Goal: Transaction & Acquisition: Obtain resource

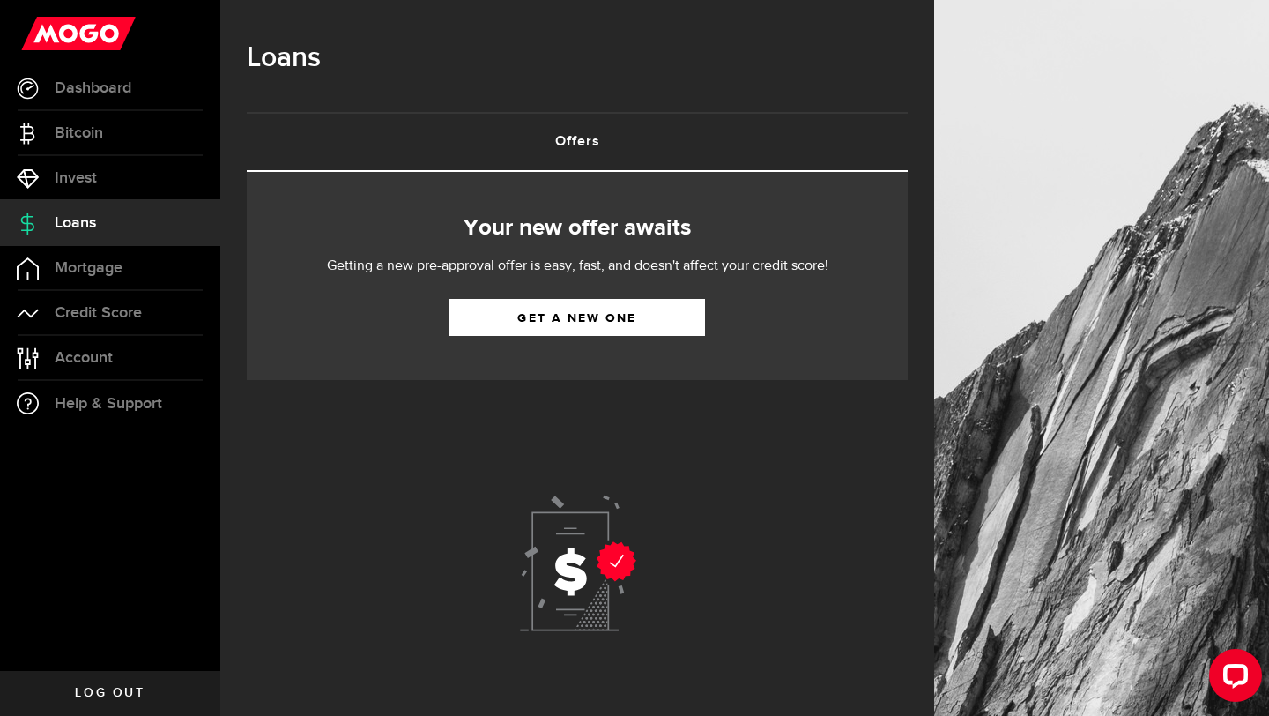
scroll to position [450, 0]
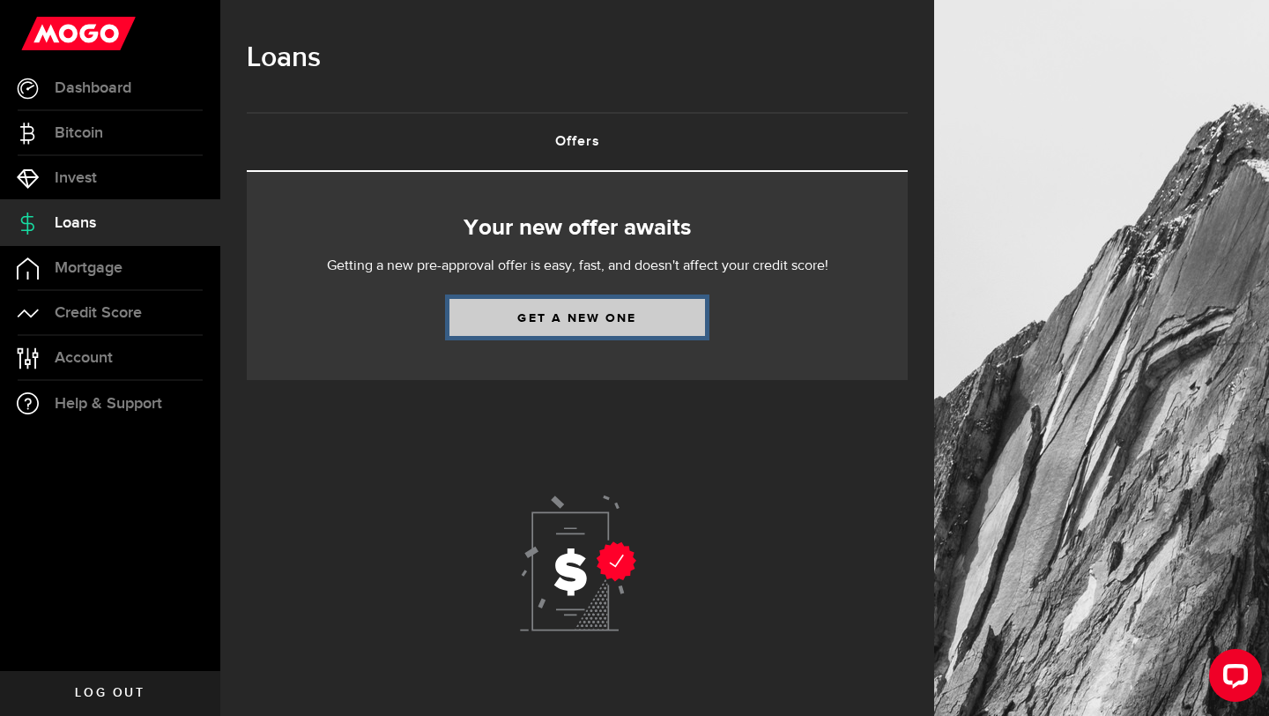
click at [537, 330] on link "Get a new one" at bounding box center [578, 317] width 256 height 37
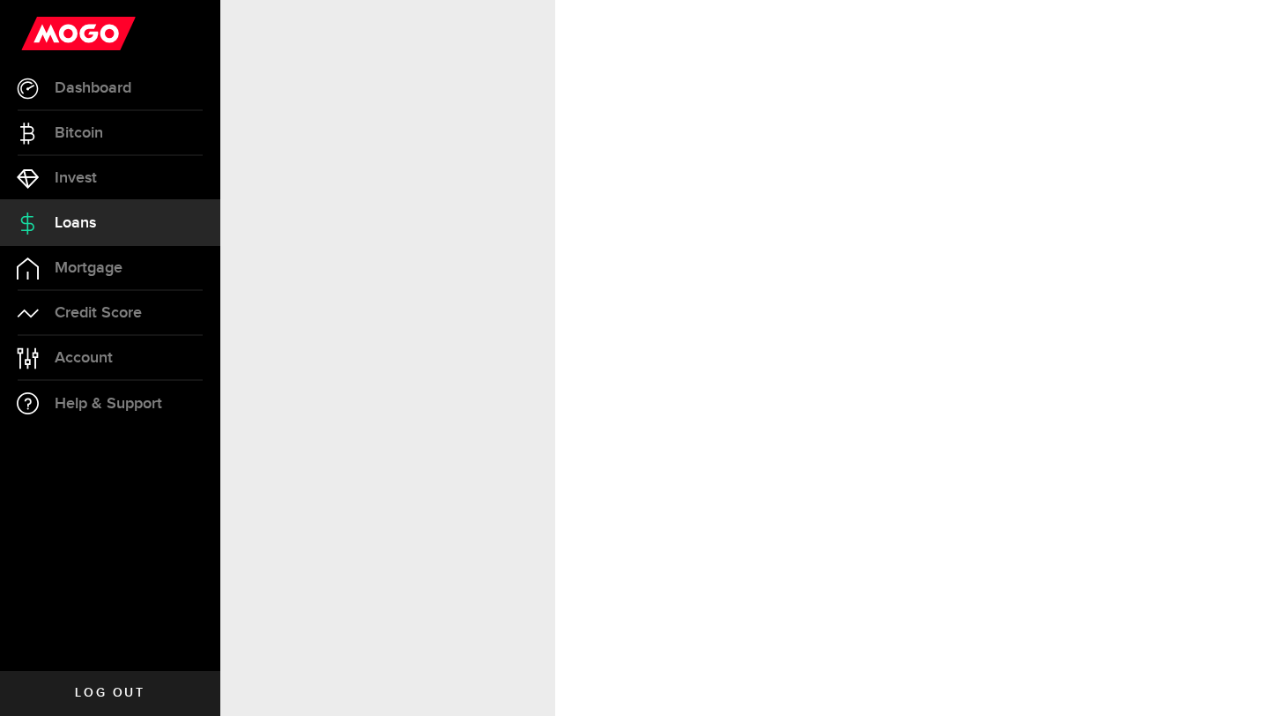
select select "Rent"
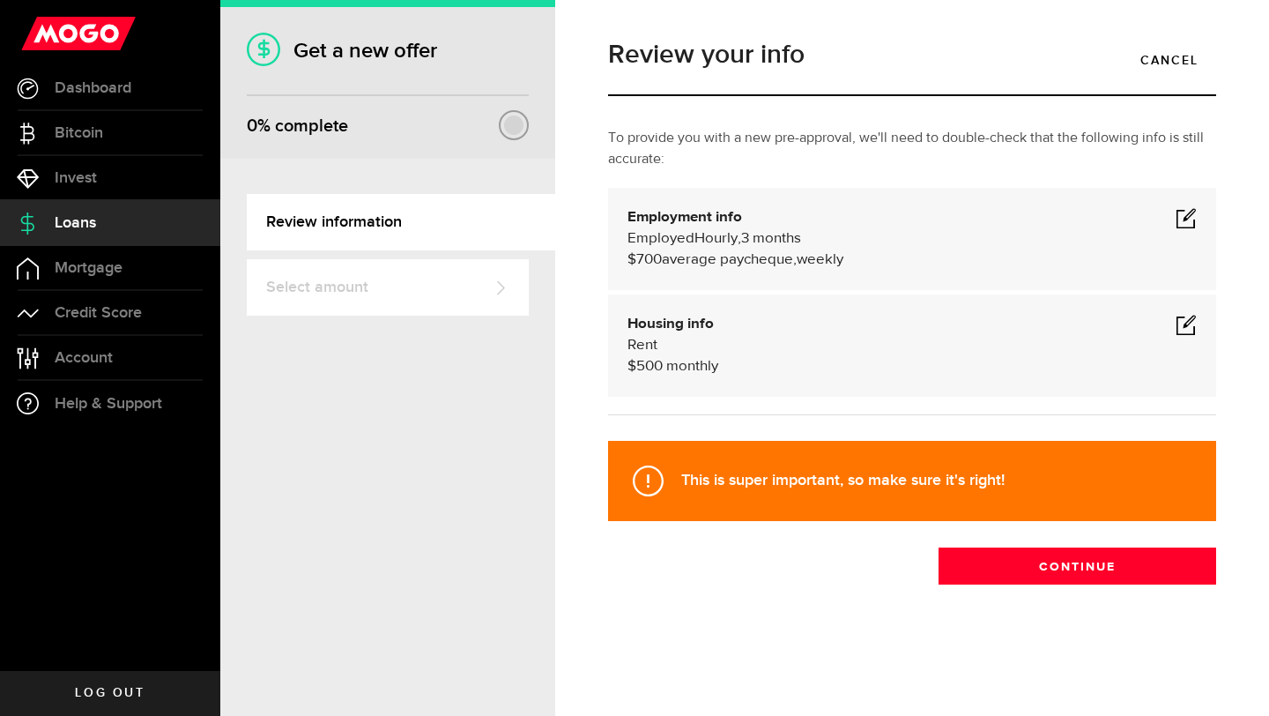
click at [1186, 219] on span at bounding box center [1186, 217] width 21 height 21
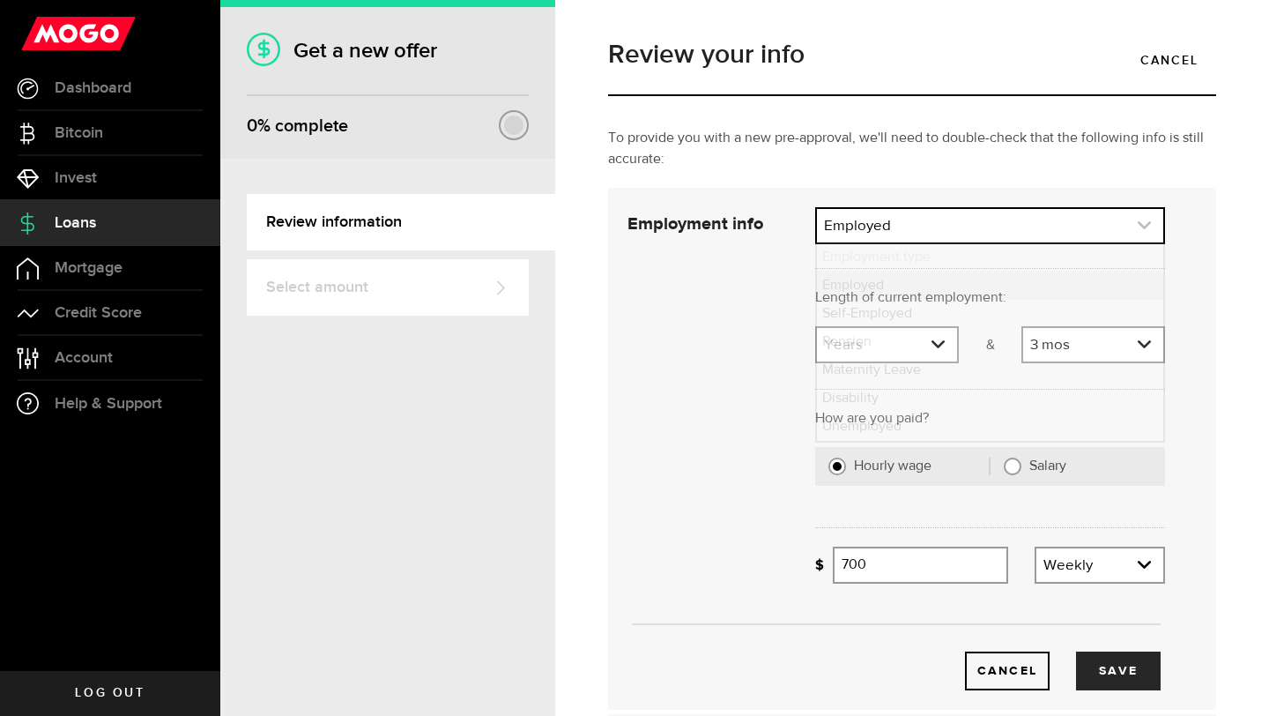
click at [933, 234] on link "expand select" at bounding box center [990, 225] width 346 height 33
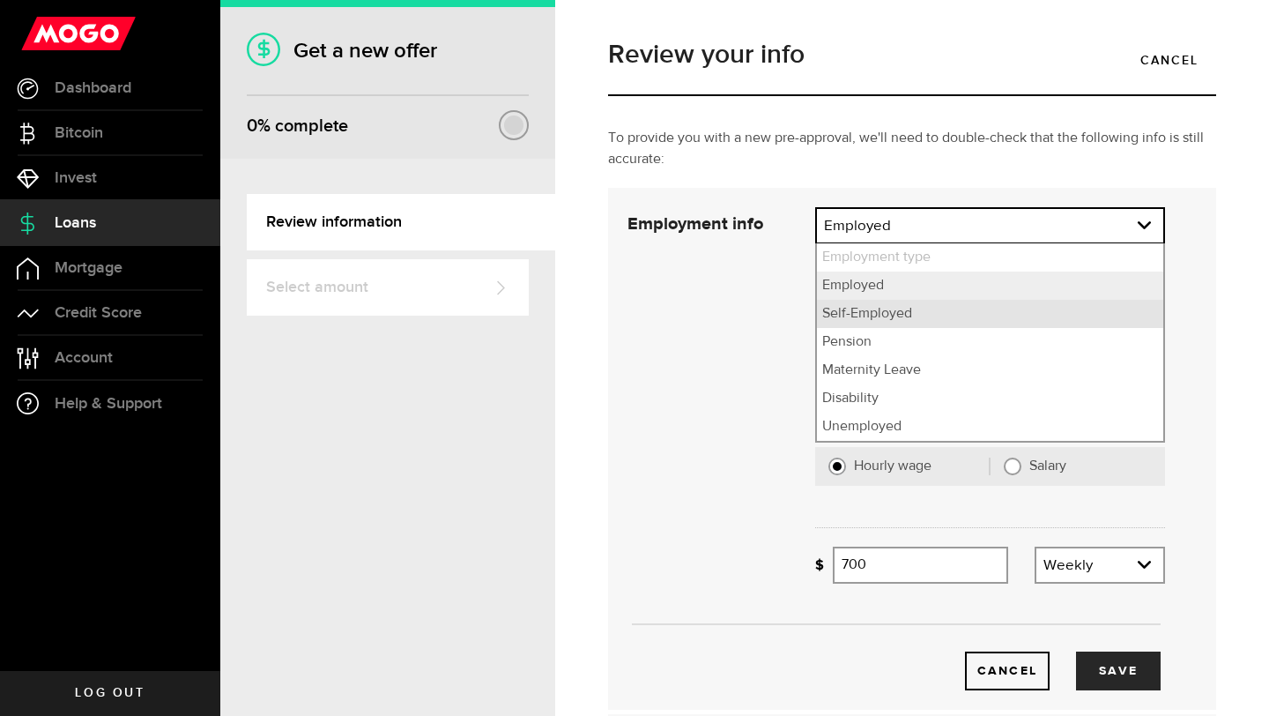
click at [910, 314] on li "Self-Employed" at bounding box center [990, 314] width 346 height 28
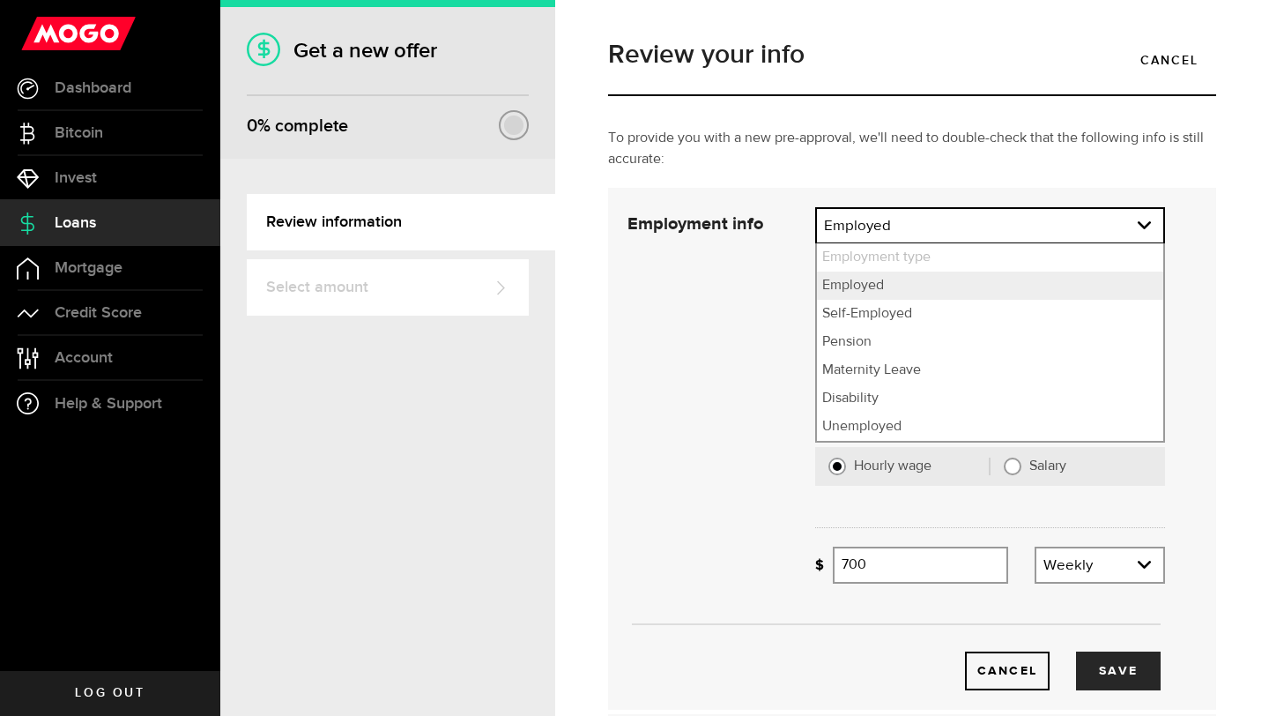
select select "Self-Employed"
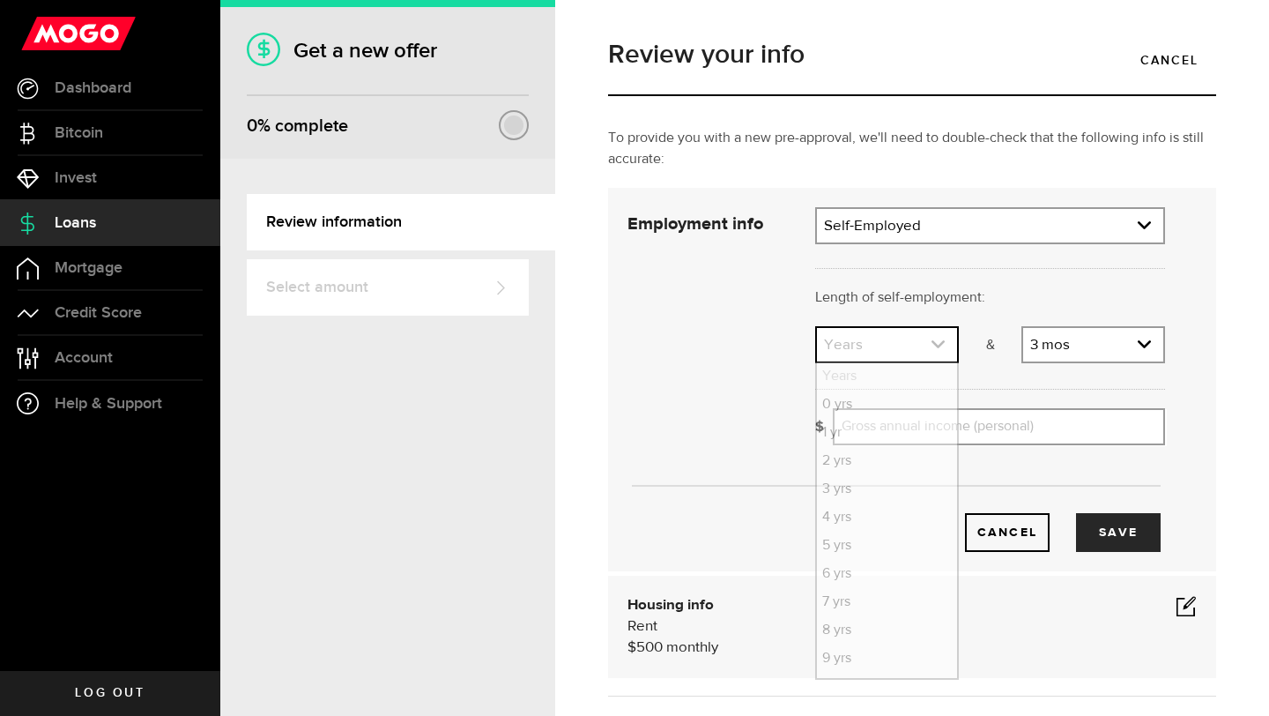
click at [864, 343] on link "expand select" at bounding box center [887, 344] width 140 height 33
click at [850, 552] on li "5 yrs" at bounding box center [887, 546] width 140 height 28
select select "5"
click at [969, 427] on input "Gross annual income (personal)" at bounding box center [999, 426] width 332 height 37
click at [1119, 531] on button "Save" at bounding box center [1118, 532] width 85 height 39
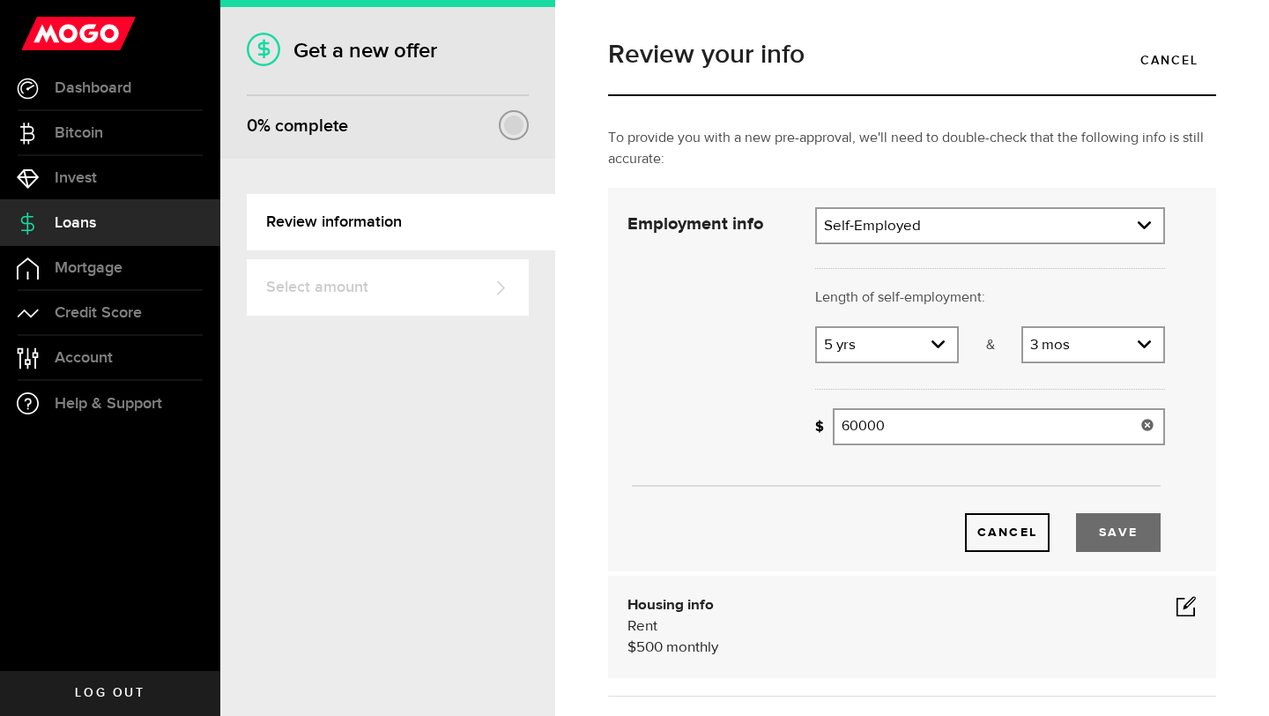
type input "60,000"
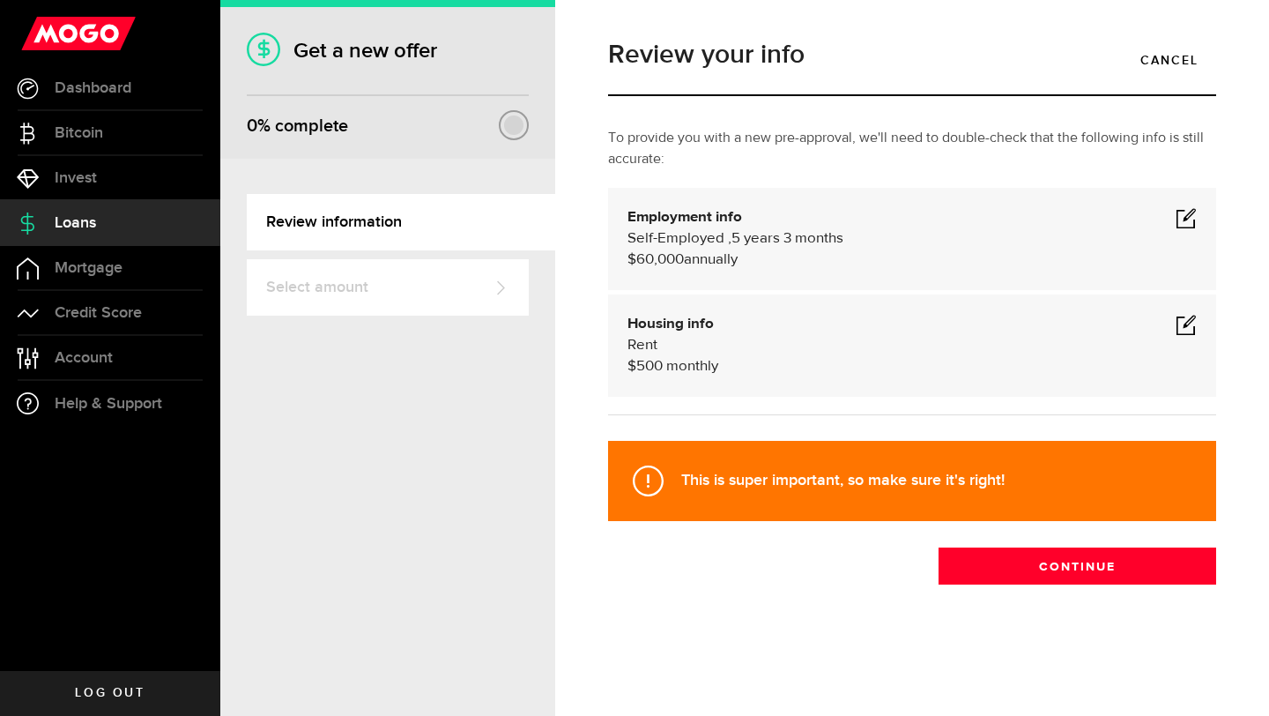
click at [1185, 329] on span at bounding box center [1186, 324] width 21 height 21
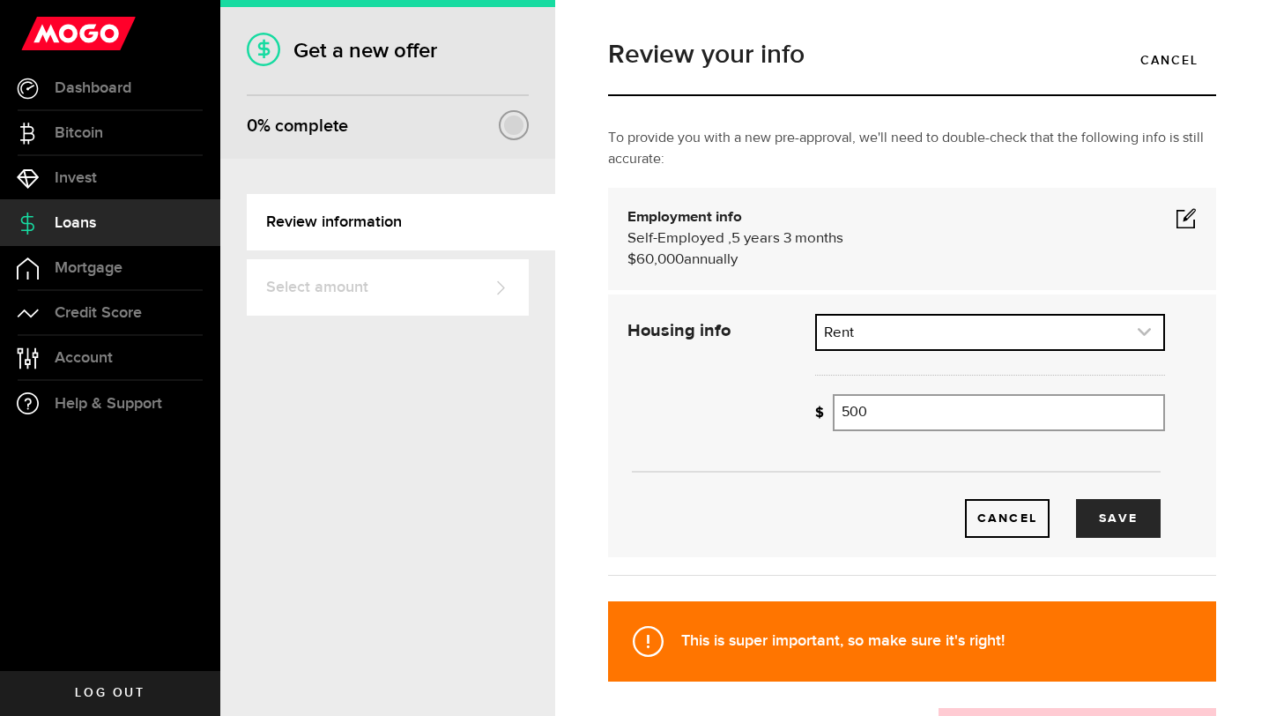
click at [885, 339] on link "expand select" at bounding box center [990, 332] width 346 height 33
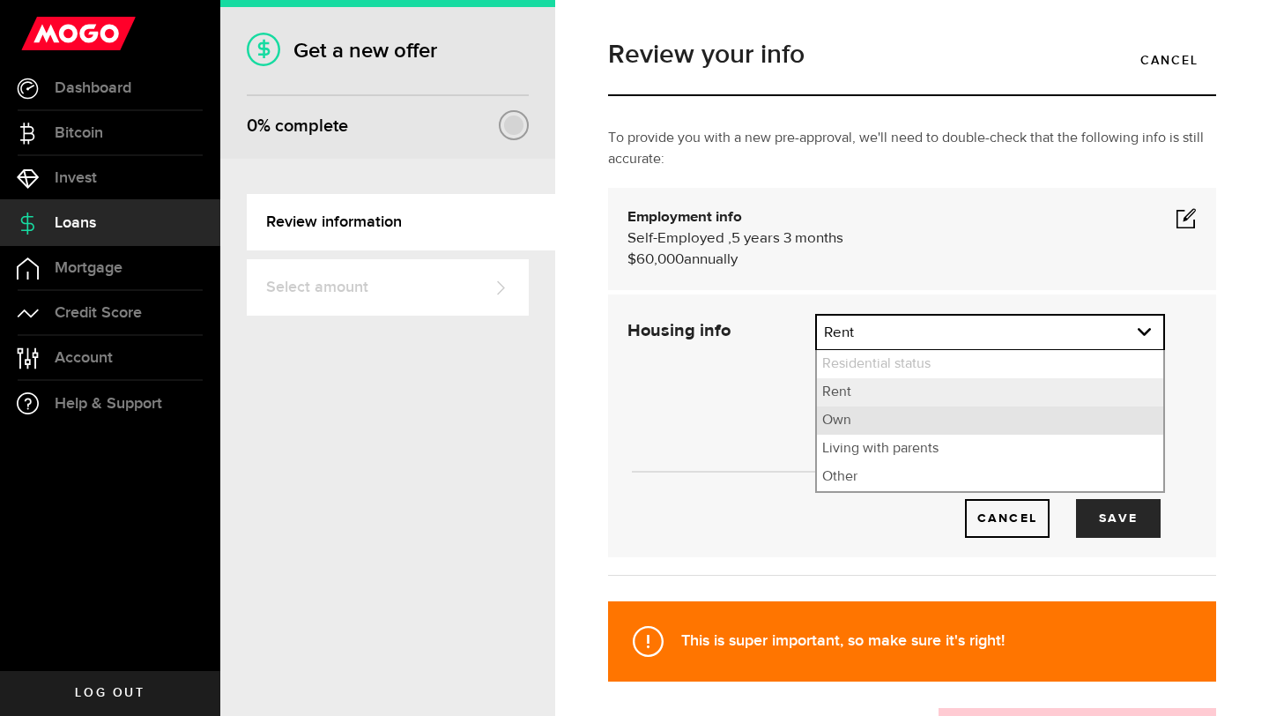
click at [862, 420] on li "Own" at bounding box center [990, 420] width 346 height 28
select select "Own"
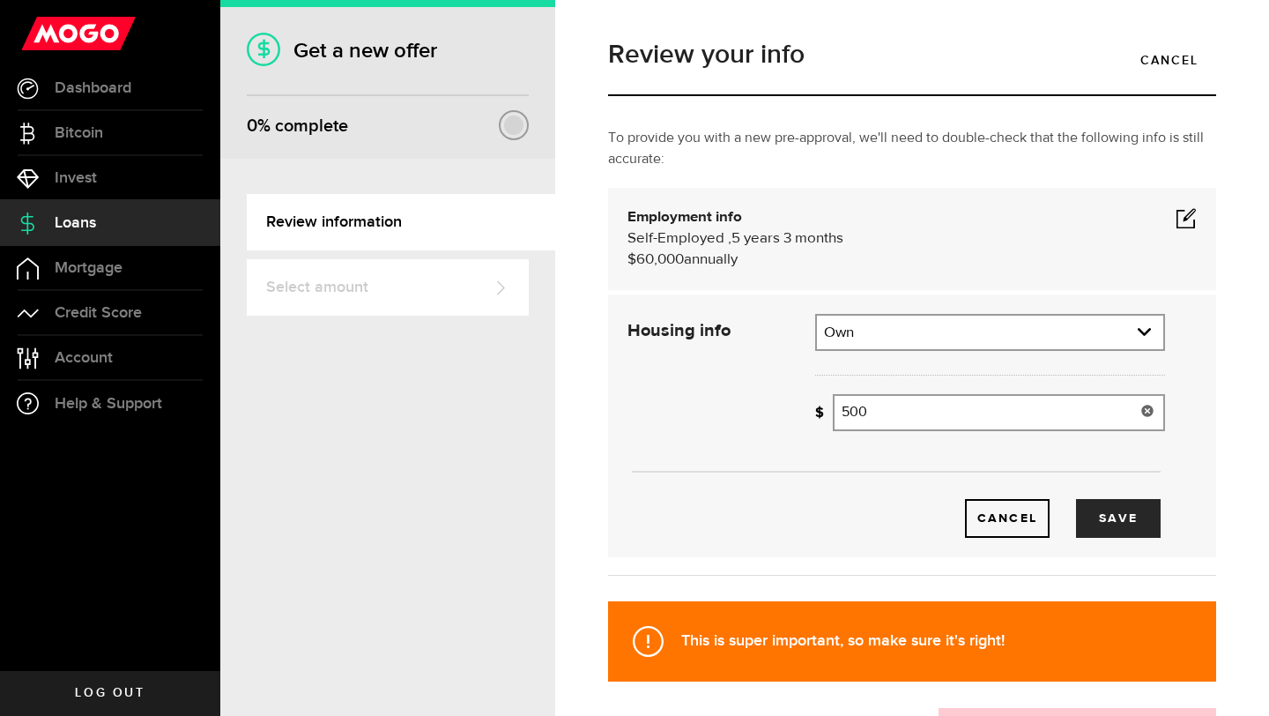
click at [883, 420] on input "500" at bounding box center [999, 412] width 332 height 37
type input "5"
type input "3,390"
click at [1126, 534] on button "Save" at bounding box center [1118, 518] width 85 height 39
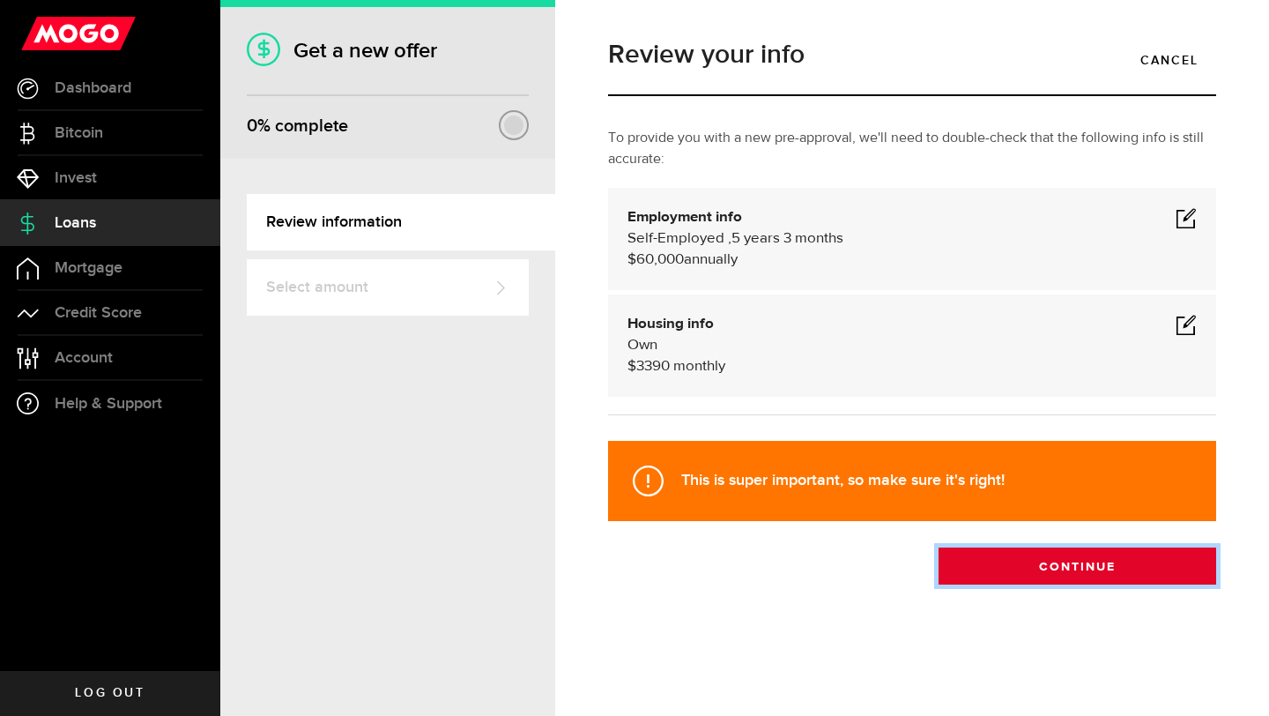
click at [1062, 569] on button "Continue" at bounding box center [1078, 565] width 278 height 37
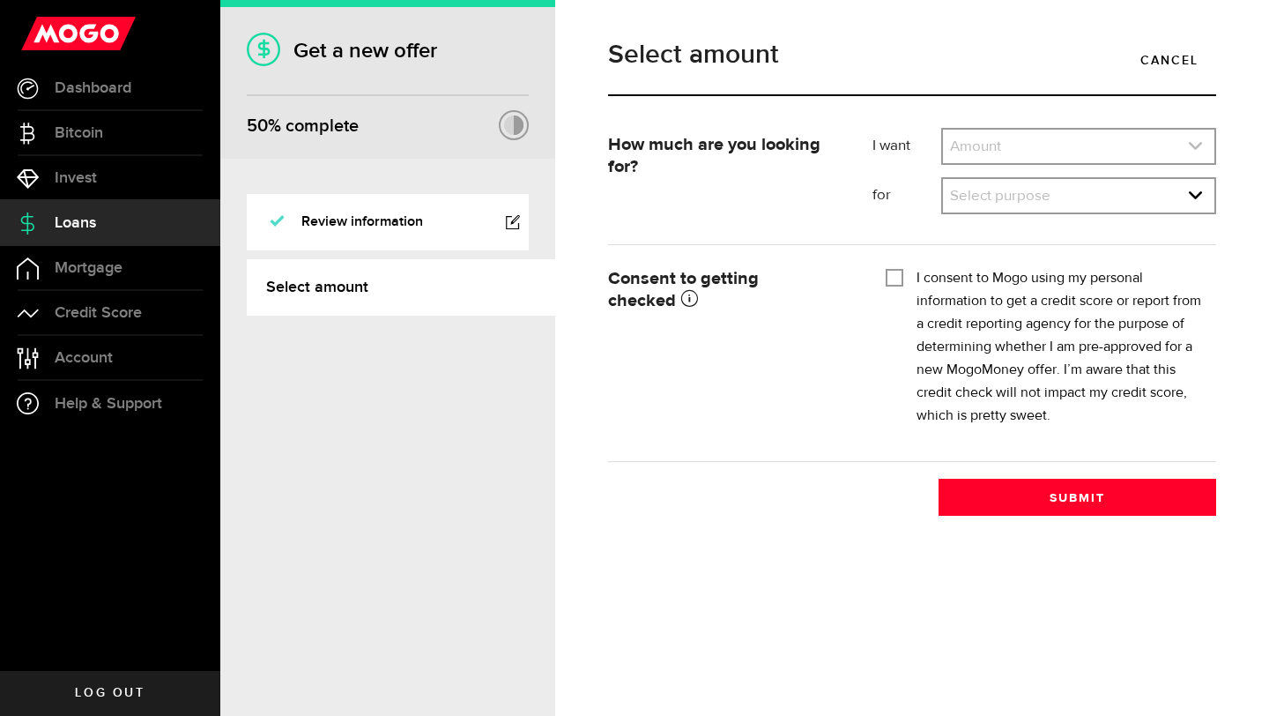
click at [985, 154] on link "expand select" at bounding box center [1078, 146] width 271 height 33
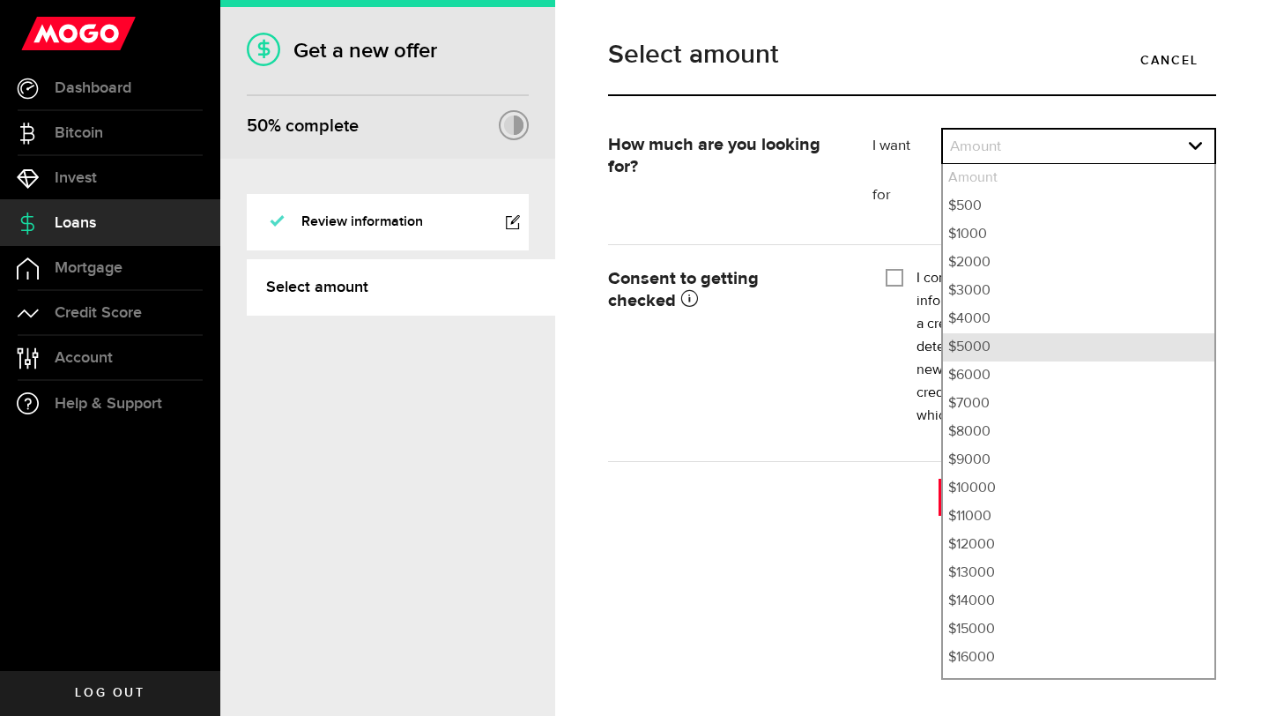
click at [963, 346] on li "$5000" at bounding box center [1078, 347] width 271 height 28
select select "5000"
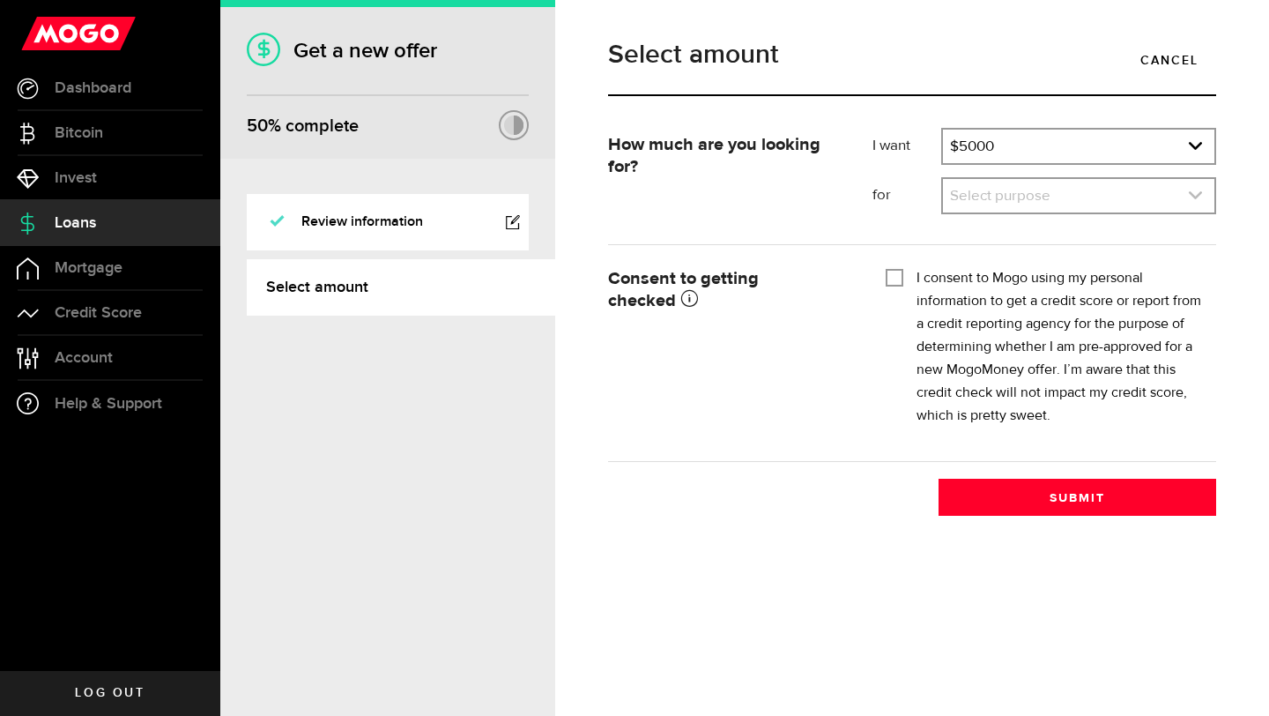
click at [1004, 208] on link "expand select" at bounding box center [1078, 195] width 271 height 33
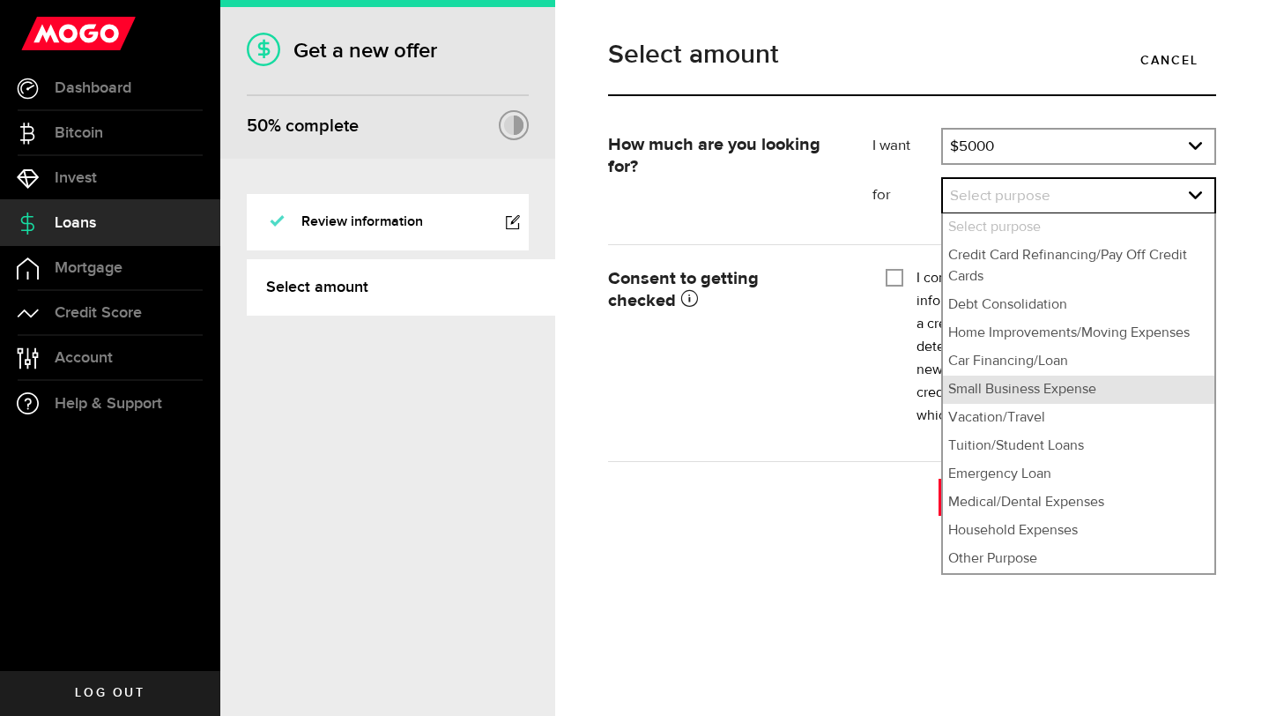
click at [1003, 396] on li "Small Business Expense" at bounding box center [1078, 389] width 271 height 28
select select "Small Business Expense"
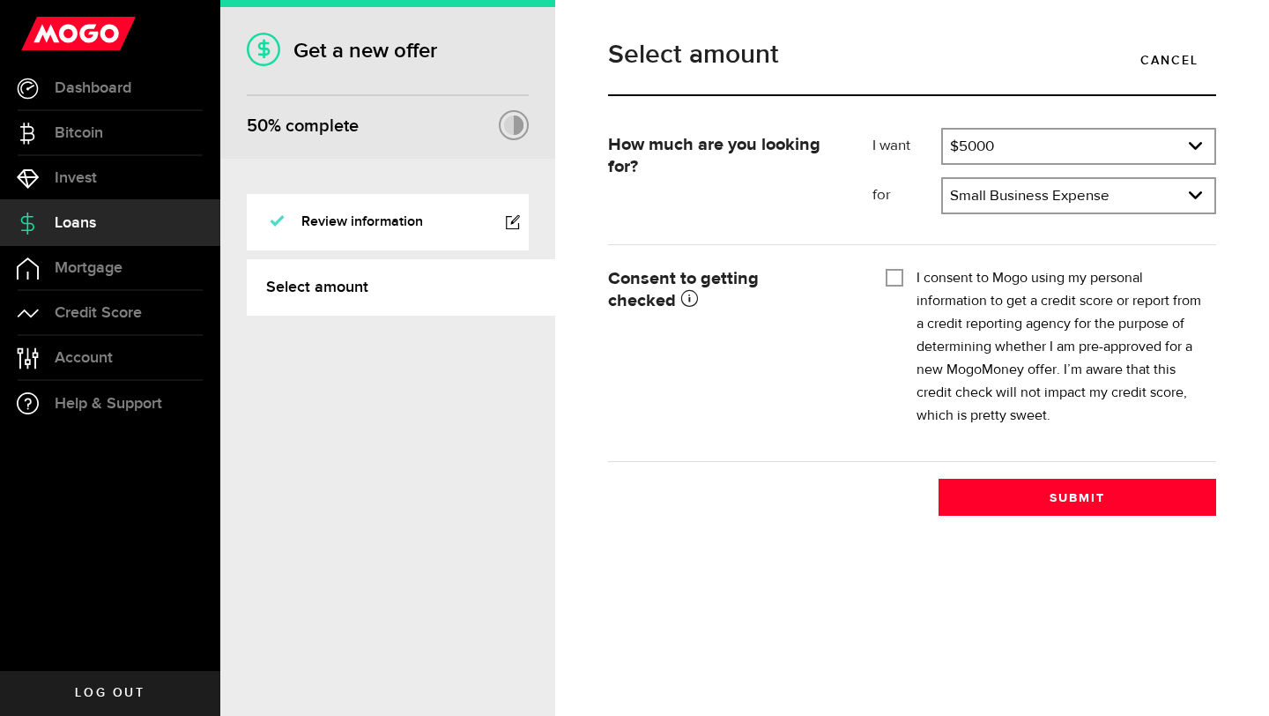
click at [896, 275] on input "I consent to Mogo using my personal information to get a credit score or report…" at bounding box center [895, 276] width 18 height 18
checkbox input "true"
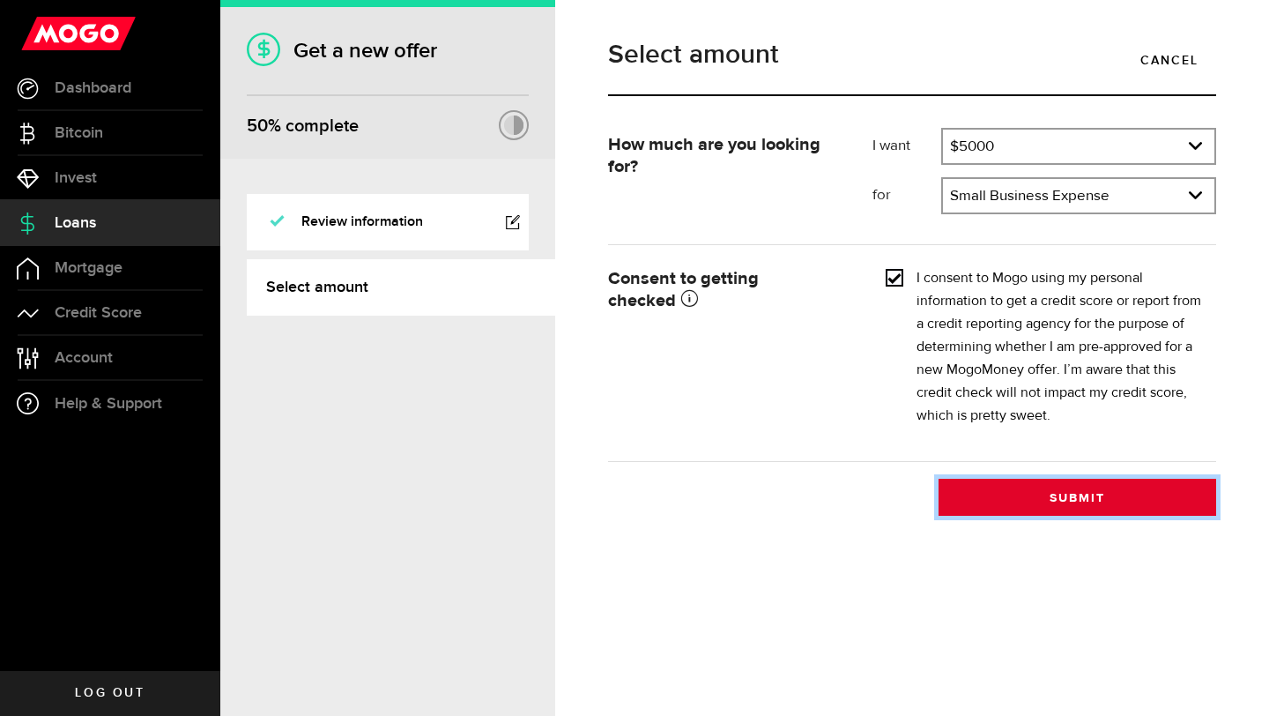
click at [1026, 499] on button "Submit" at bounding box center [1078, 497] width 278 height 37
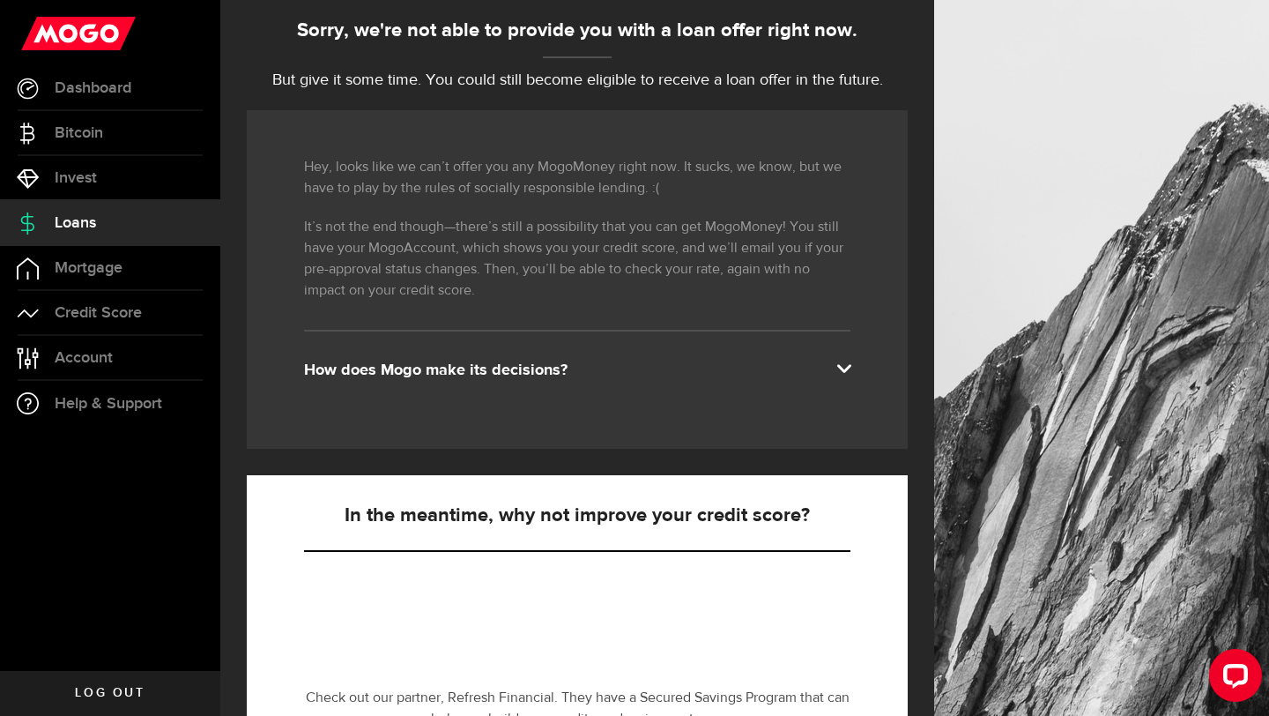
scroll to position [197, 0]
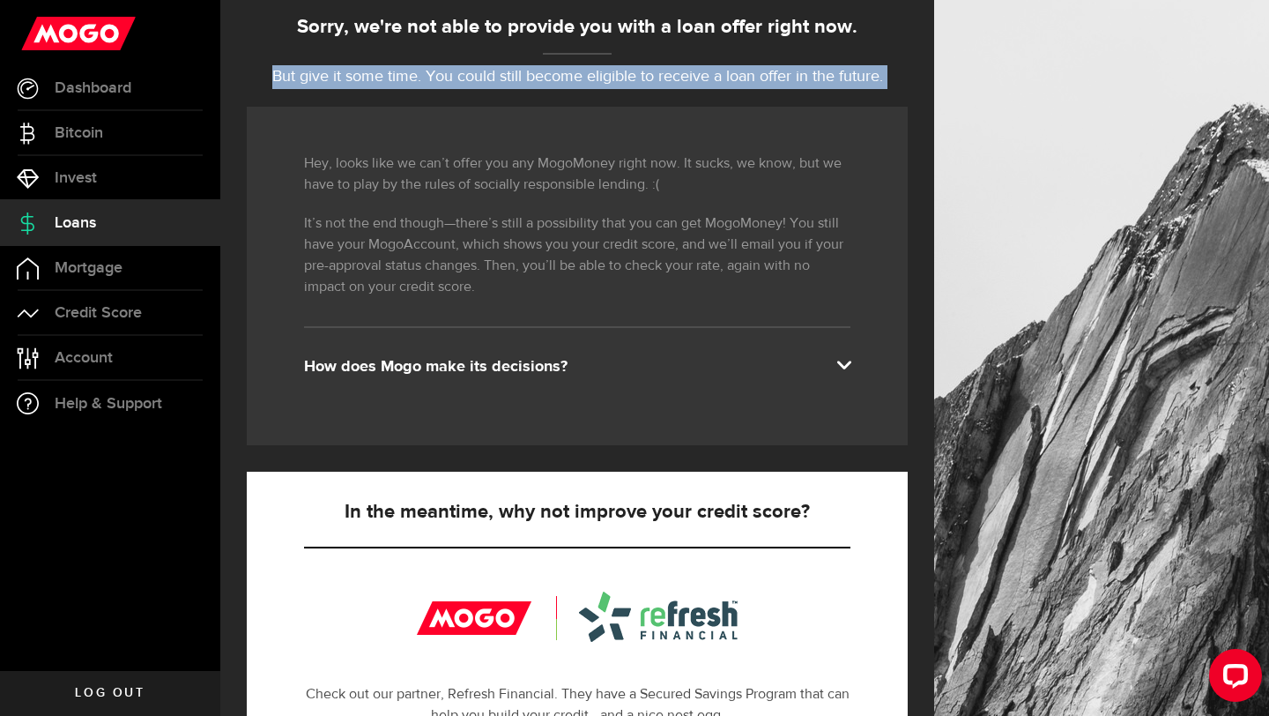
drag, startPoint x: 263, startPoint y: 78, endPoint x: 853, endPoint y: 99, distance: 590.9
type textarea "But give it some time. You could still become eligible to receive a loan offer …"
click at [855, 99] on div "Sorry, we're not able to provide you with a loan offer right now. But give it s…" at bounding box center [577, 542] width 661 height 1058
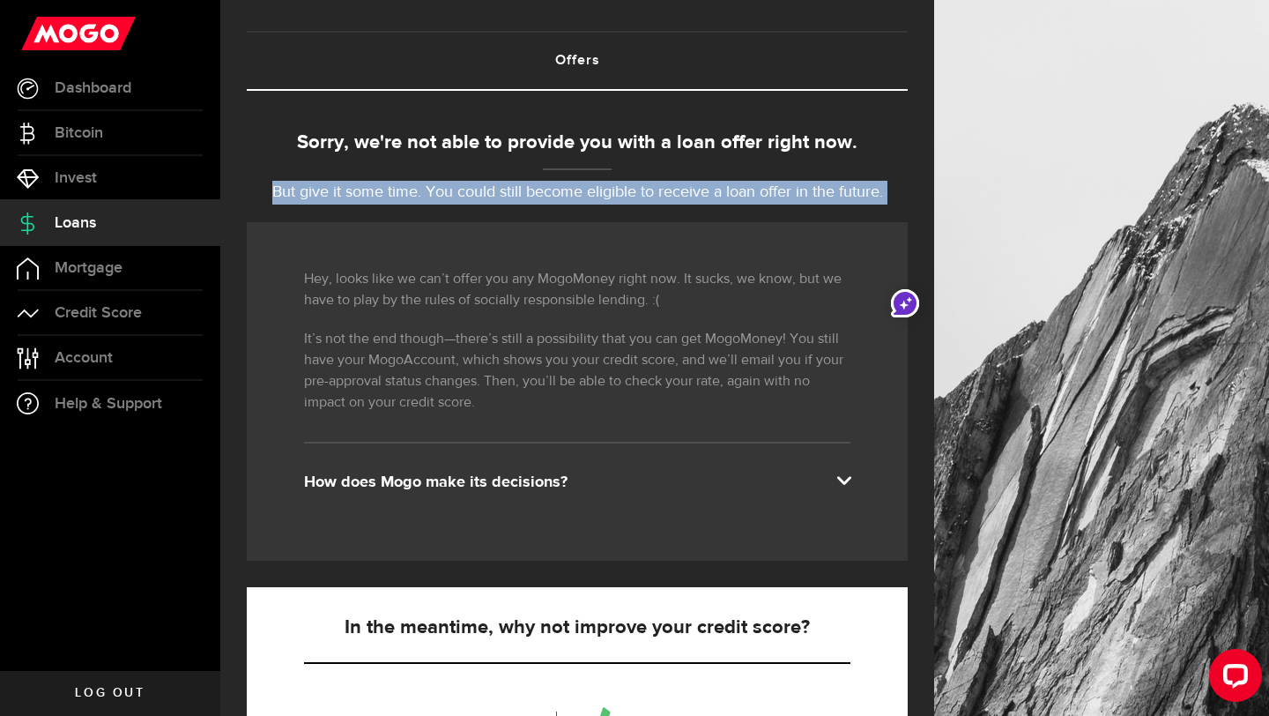
scroll to position [0, 0]
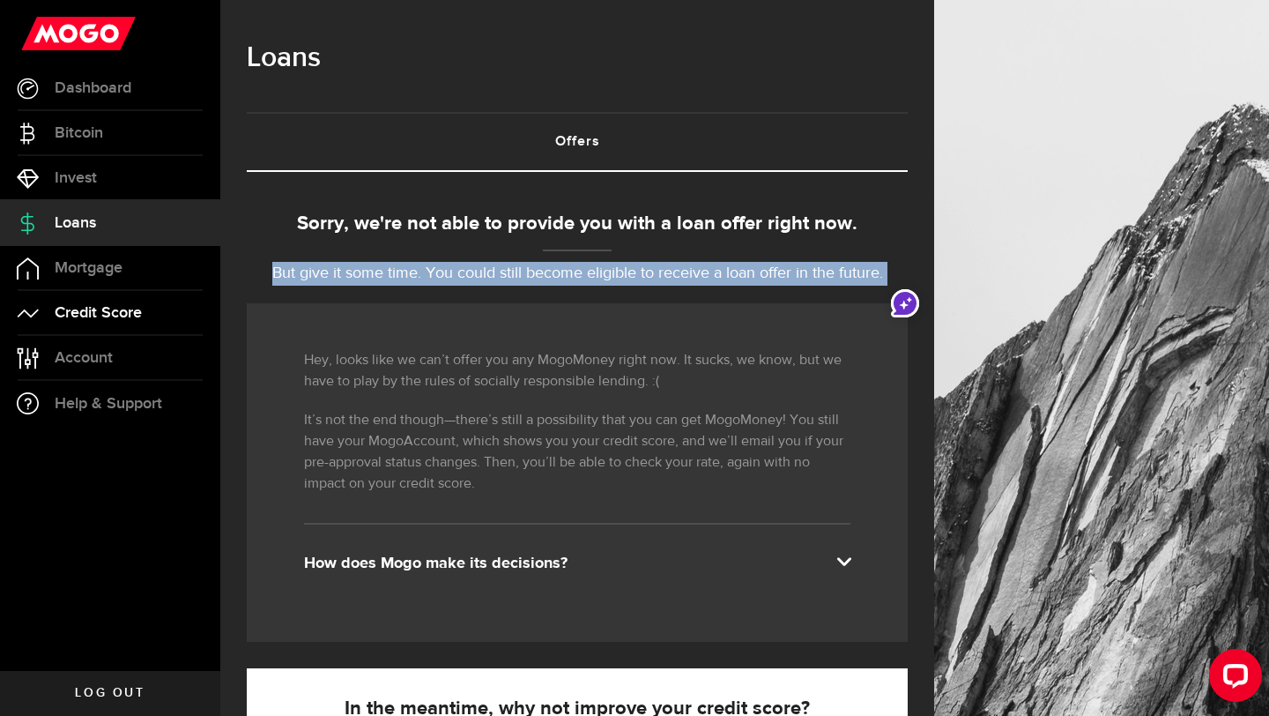
click at [138, 323] on link "Credit Score" at bounding box center [110, 313] width 220 height 44
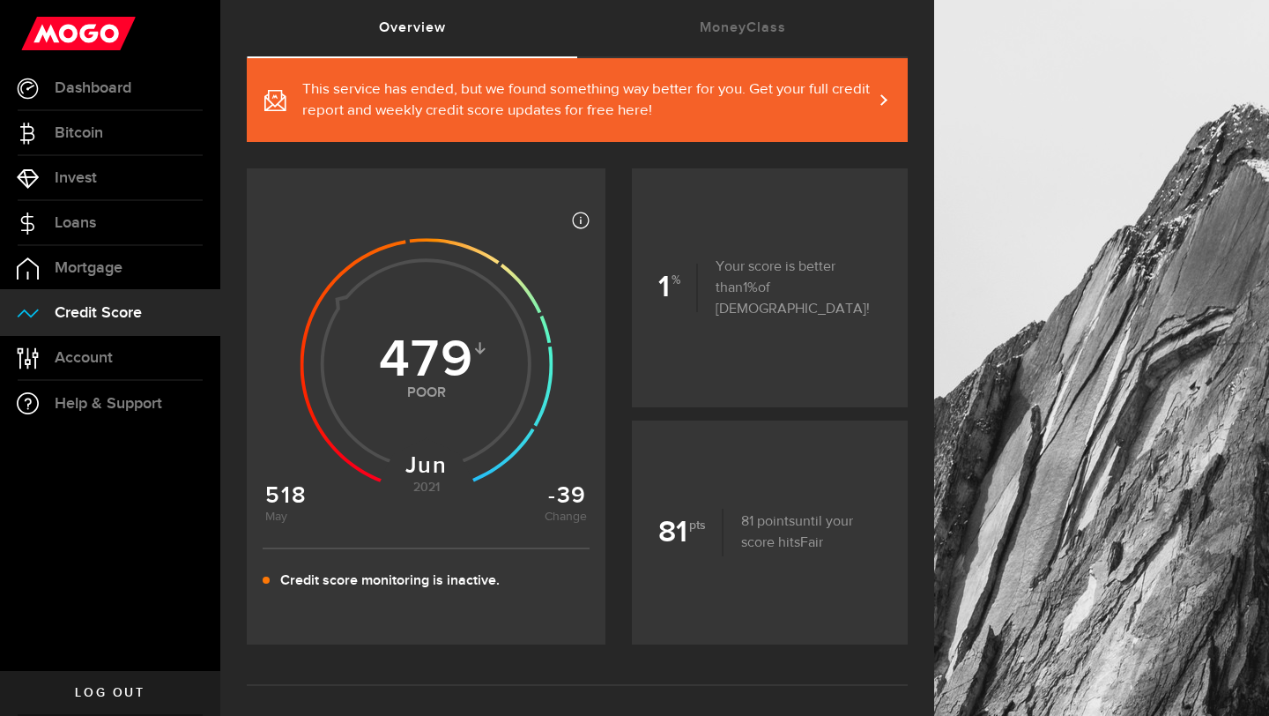
scroll to position [11, 0]
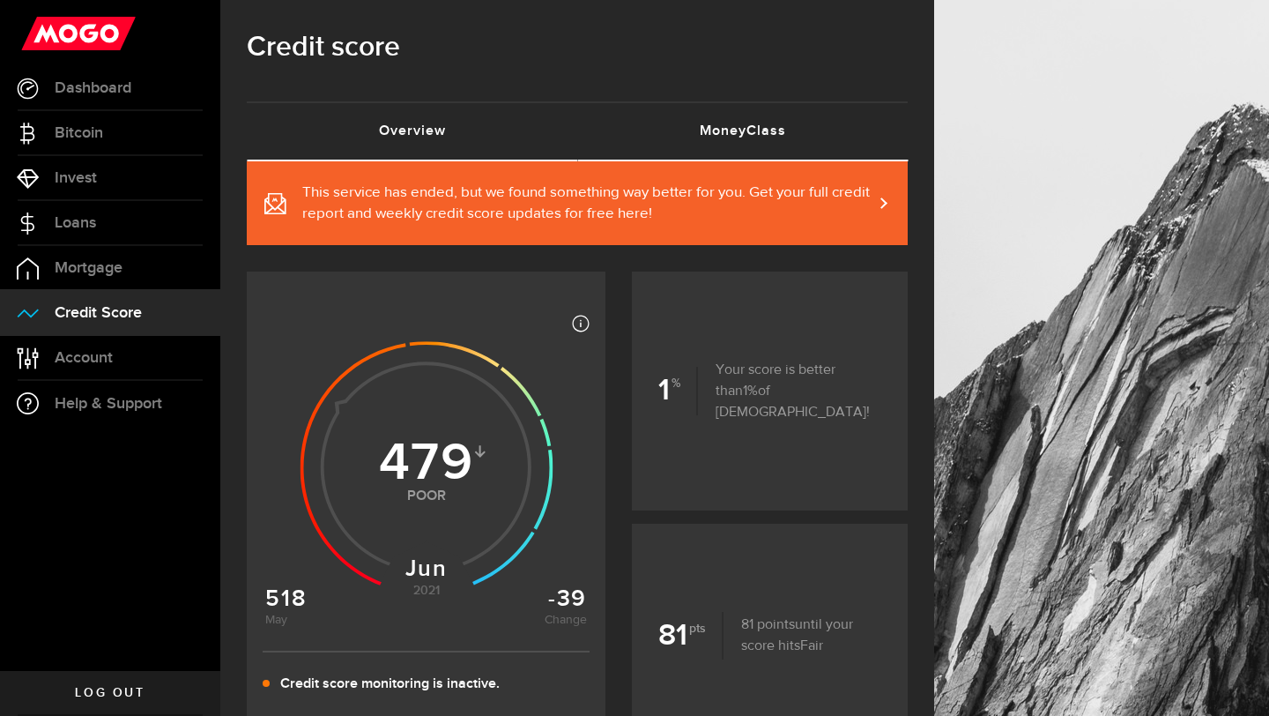
click at [777, 135] on link "MoneyClass (requires attention)" at bounding box center [742, 131] width 331 height 56
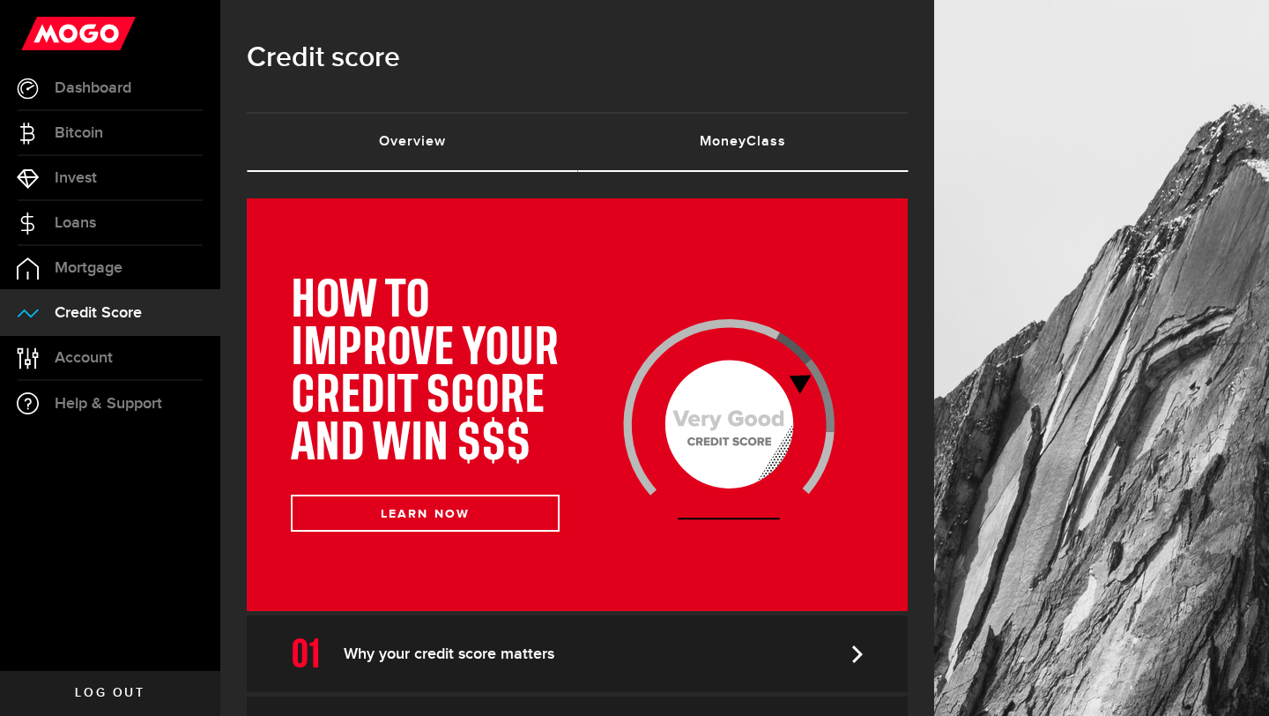
click at [453, 147] on link "Overview (requires attention)" at bounding box center [412, 142] width 331 height 56
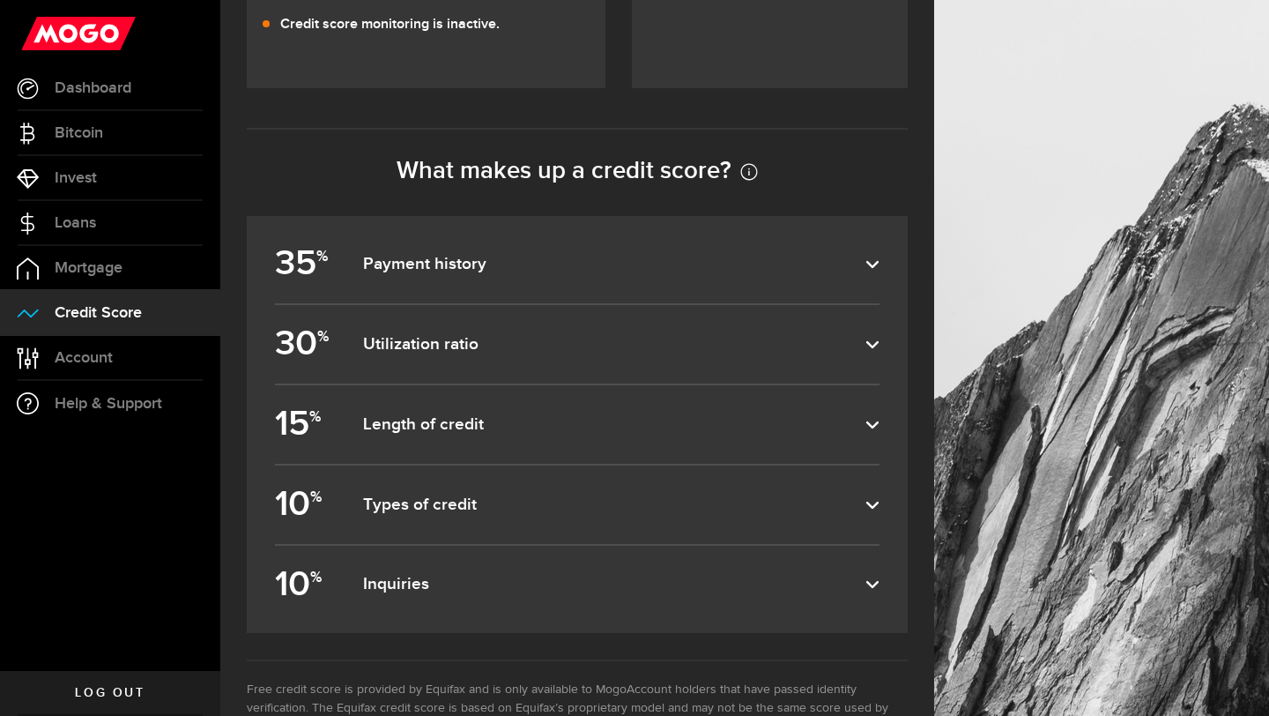
scroll to position [676, 0]
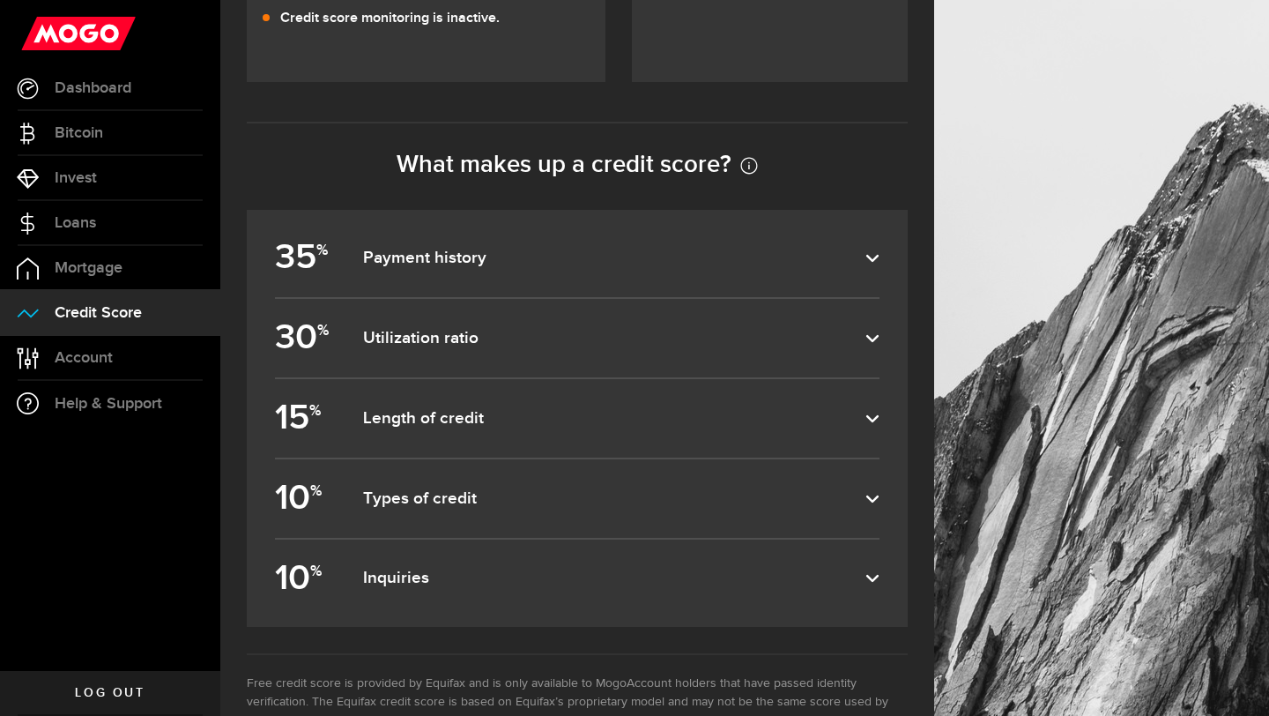
click at [642, 277] on label "35 % Payment history" at bounding box center [577, 258] width 605 height 78
click at [0, 0] on input "35 % Payment history" at bounding box center [0, 0] width 0 height 0
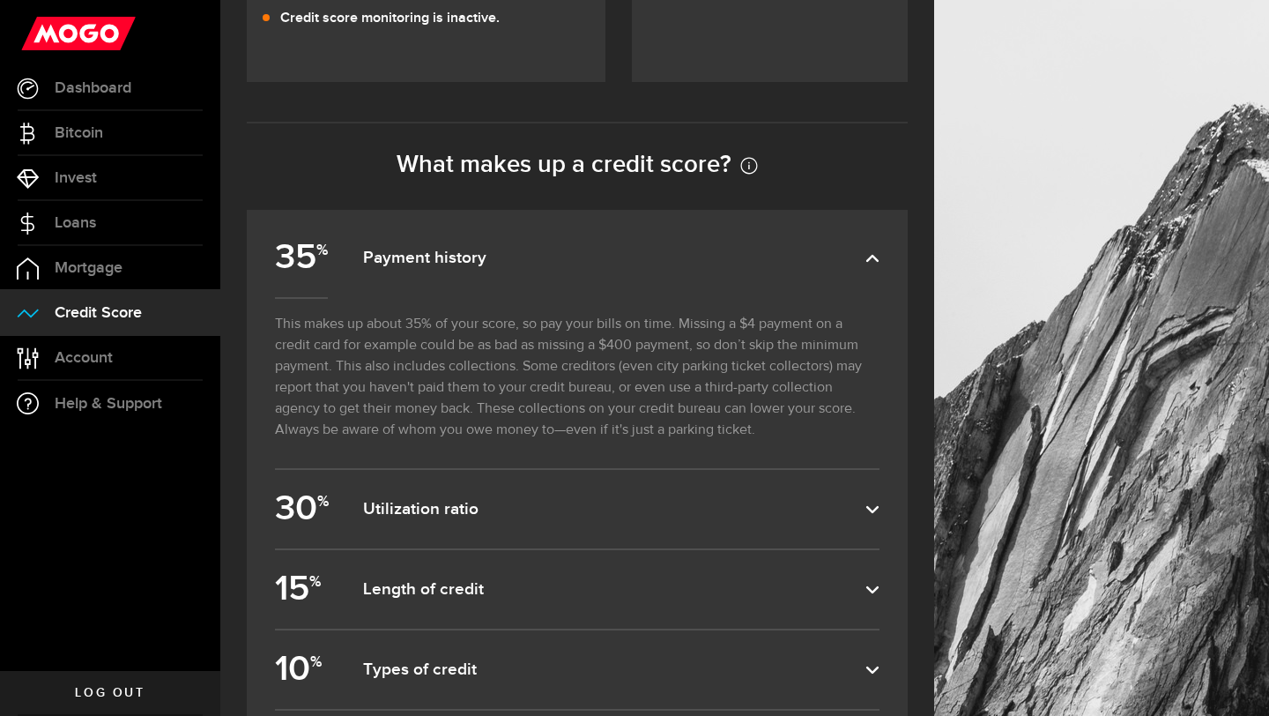
click at [642, 277] on label "35 % Payment history" at bounding box center [577, 258] width 605 height 78
click at [0, 0] on input "35 % Payment history" at bounding box center [0, 0] width 0 height 0
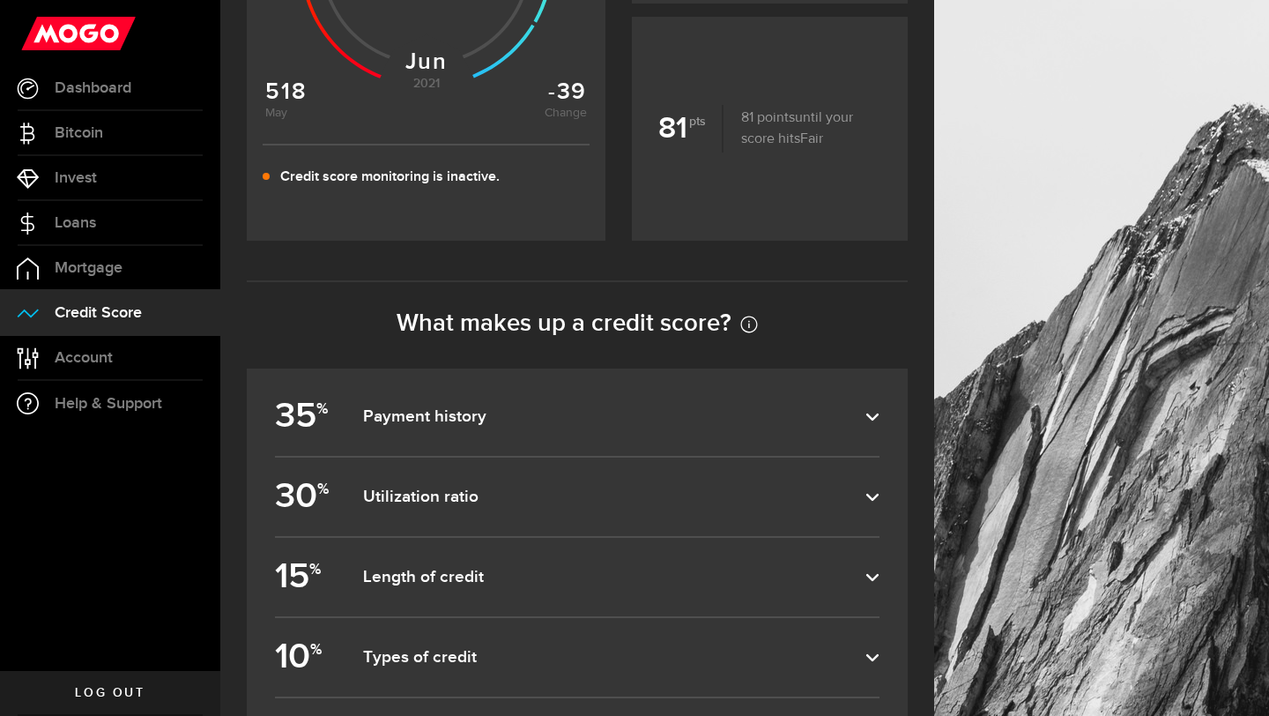
scroll to position [175, 0]
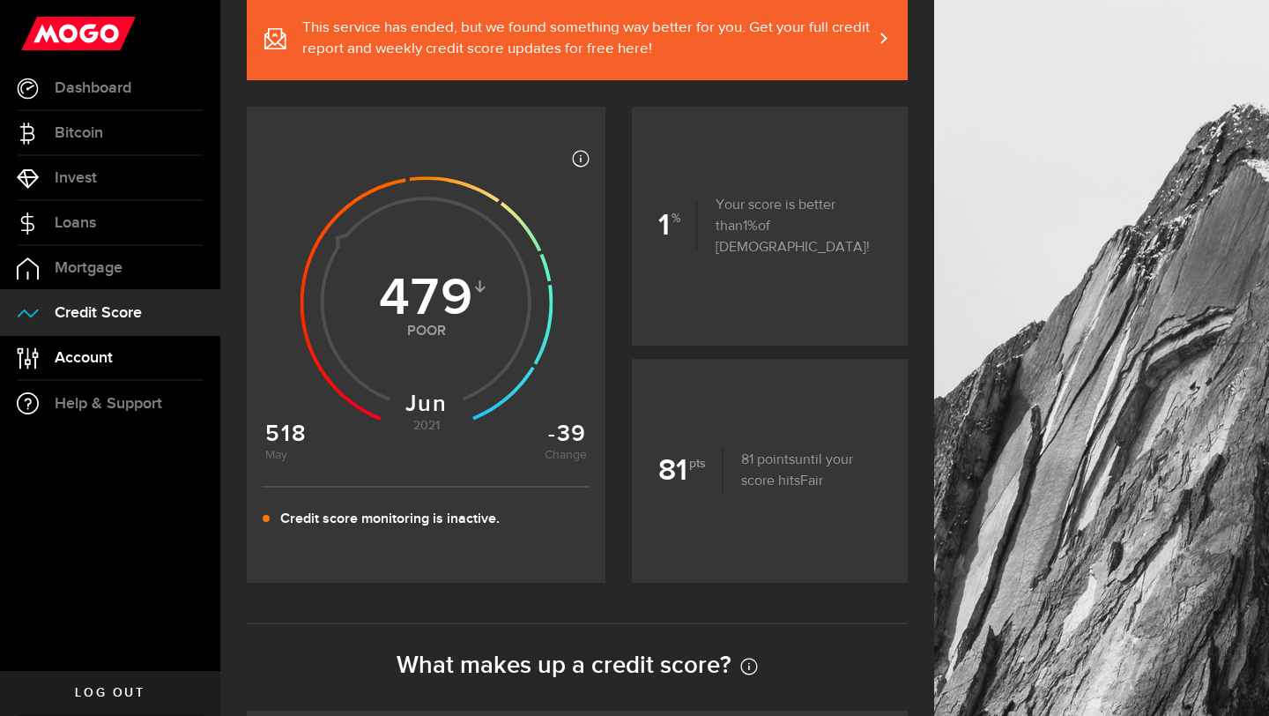
click at [86, 368] on link "Account Compte" at bounding box center [110, 358] width 220 height 44
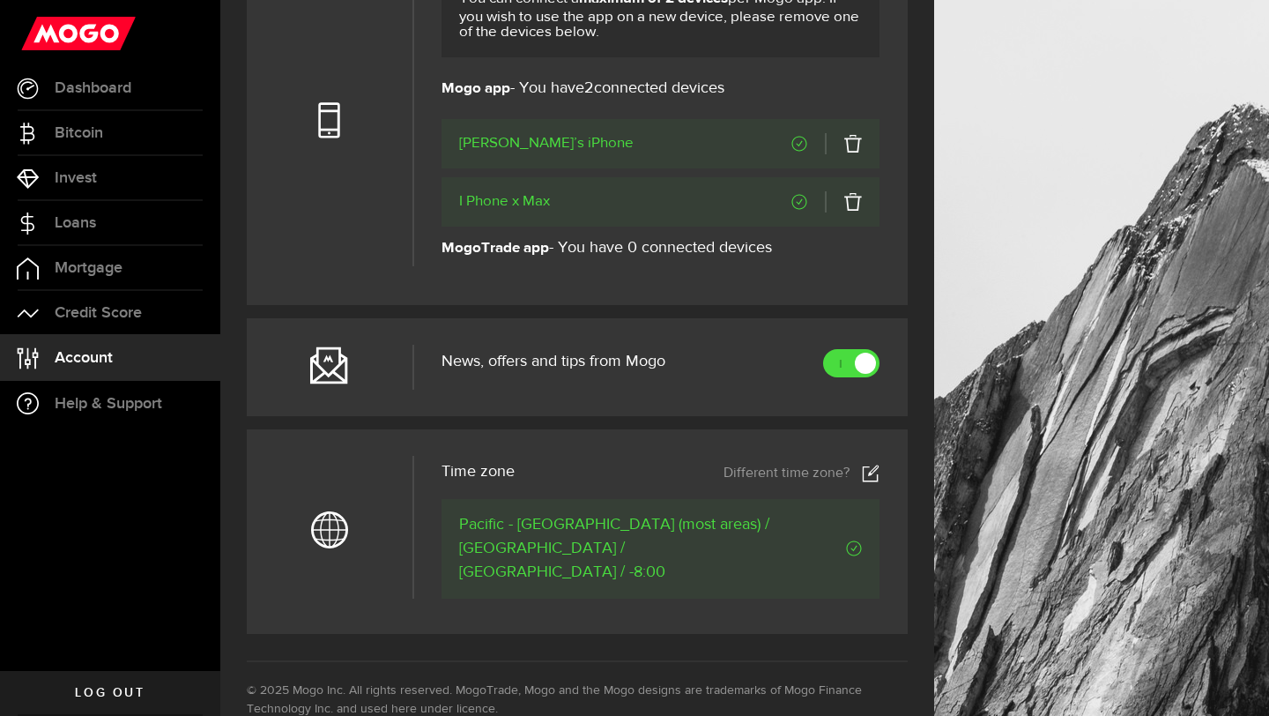
scroll to position [726, 0]
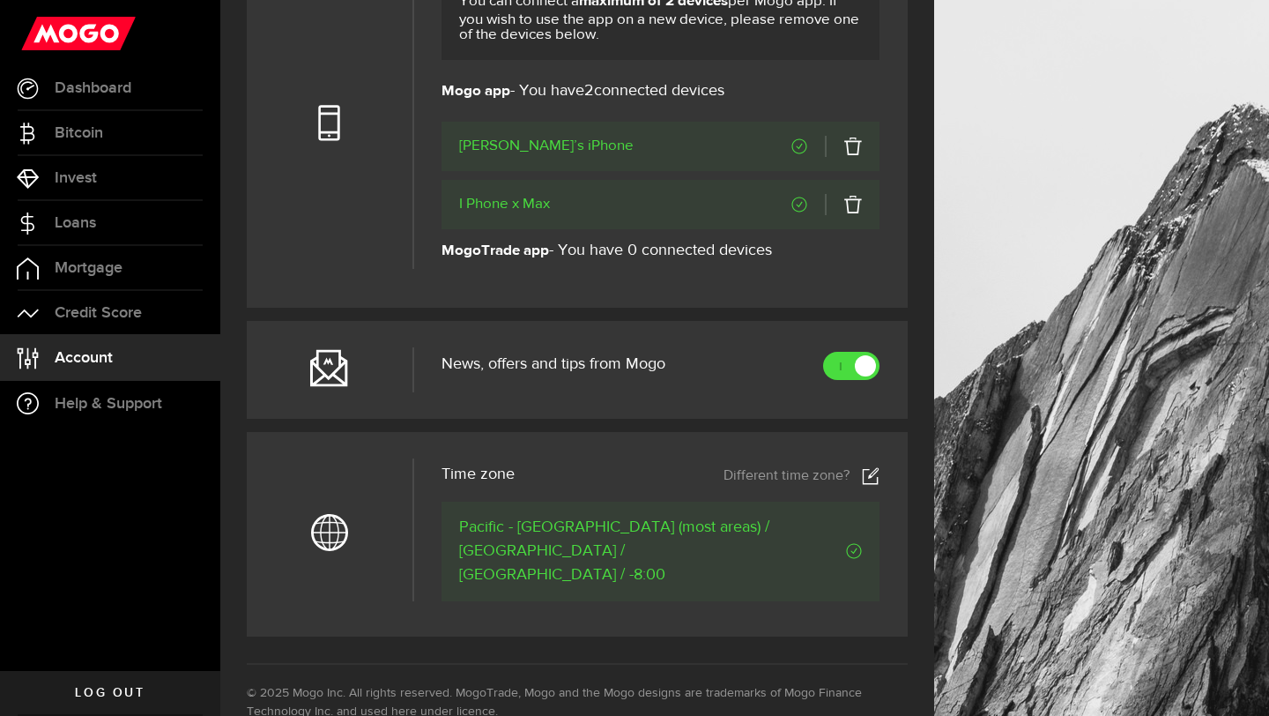
click at [852, 208] on link at bounding box center [843, 204] width 37 height 21
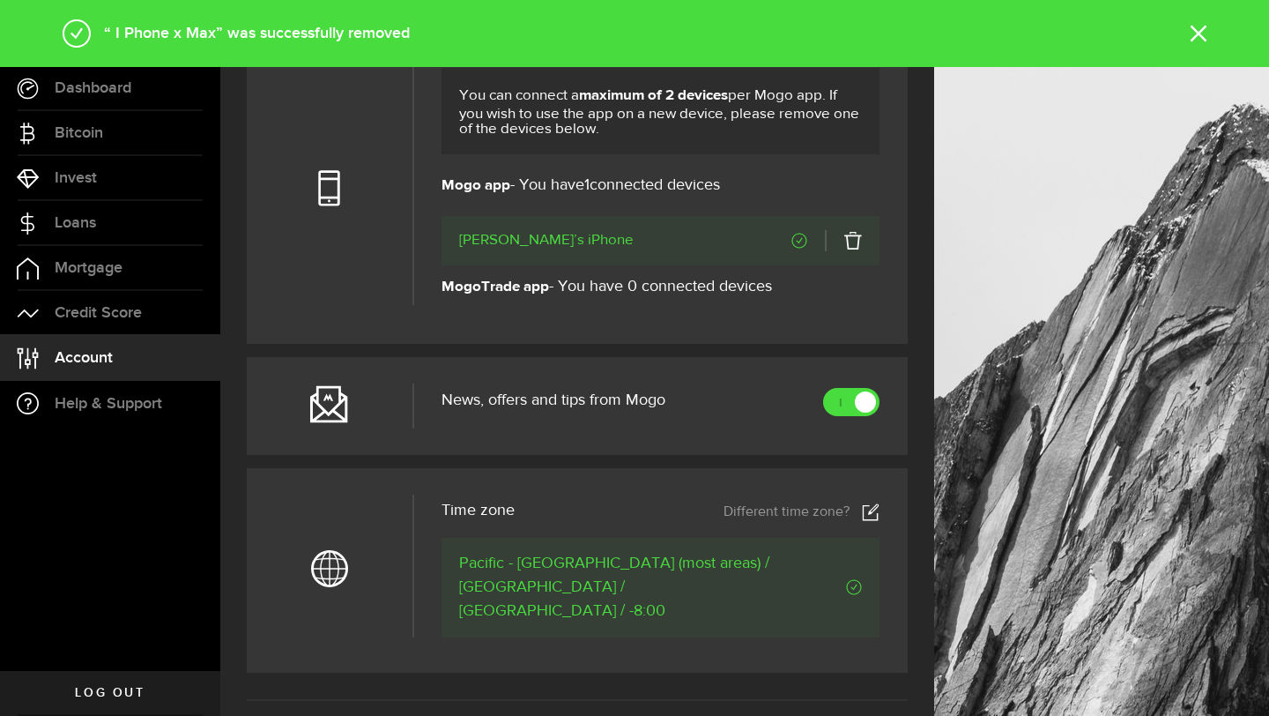
scroll to position [624, 0]
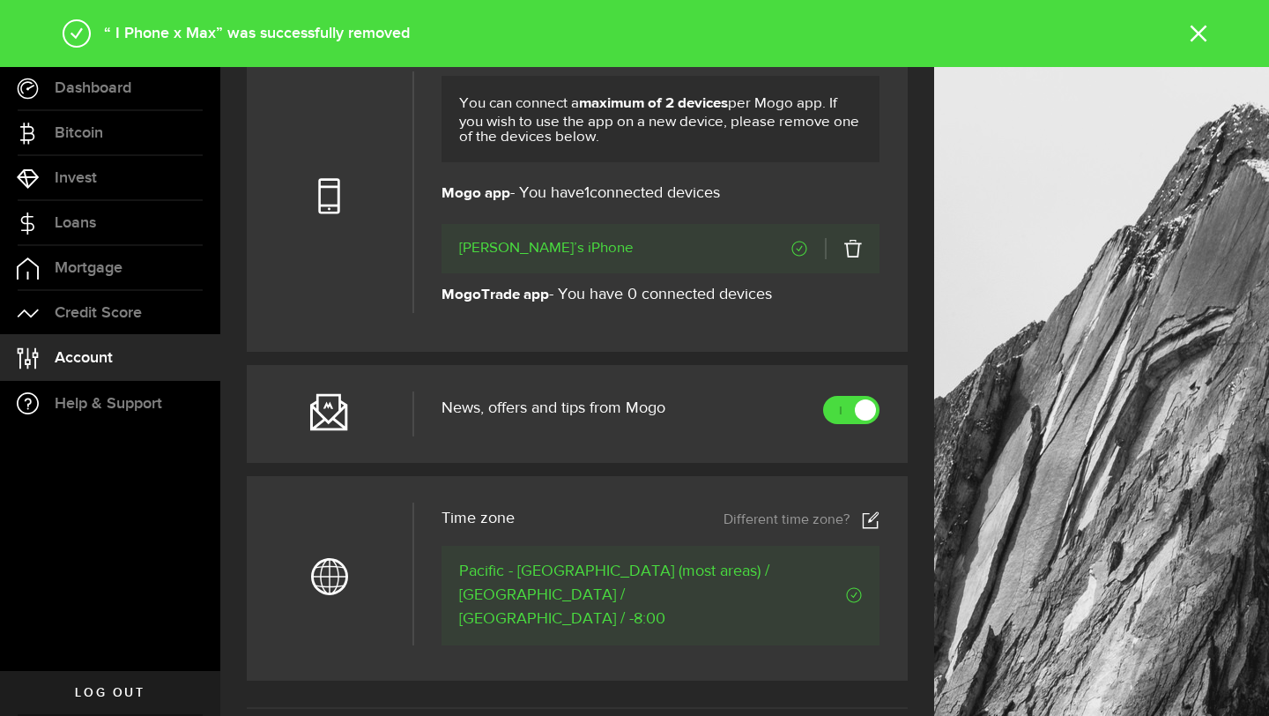
click at [793, 248] on icon "Verified" at bounding box center [800, 249] width 16 height 16
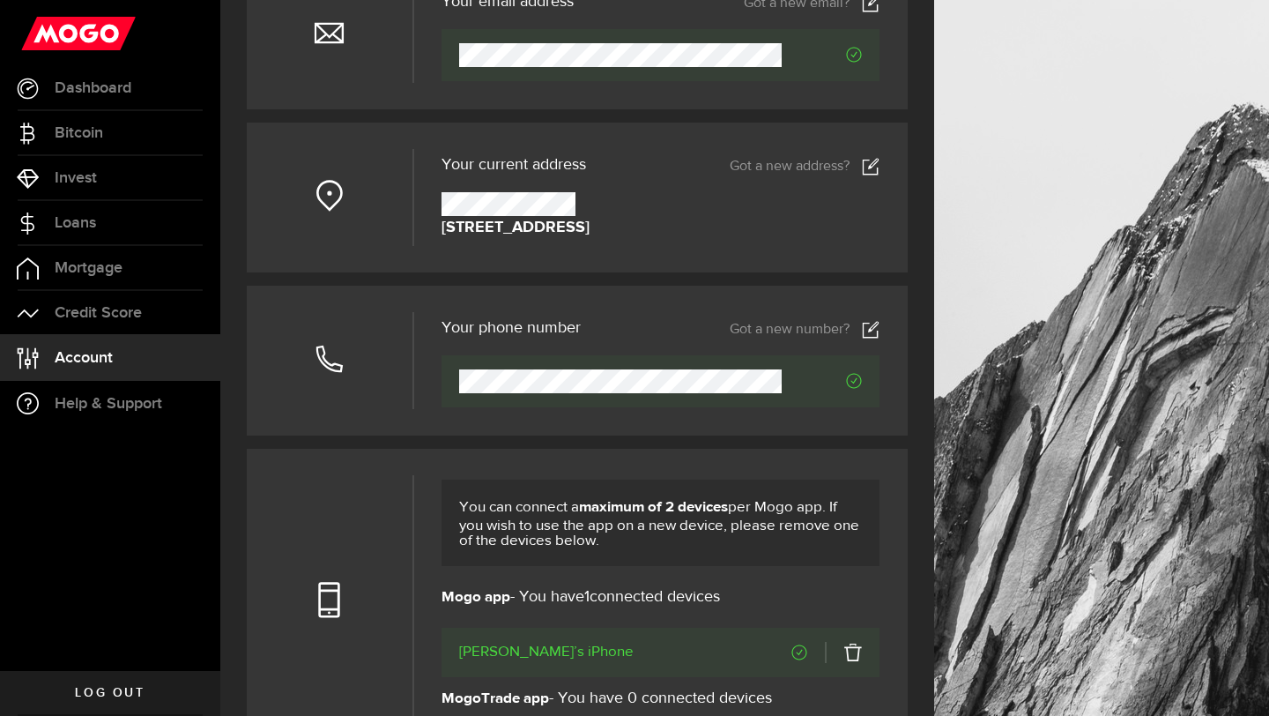
scroll to position [0, 0]
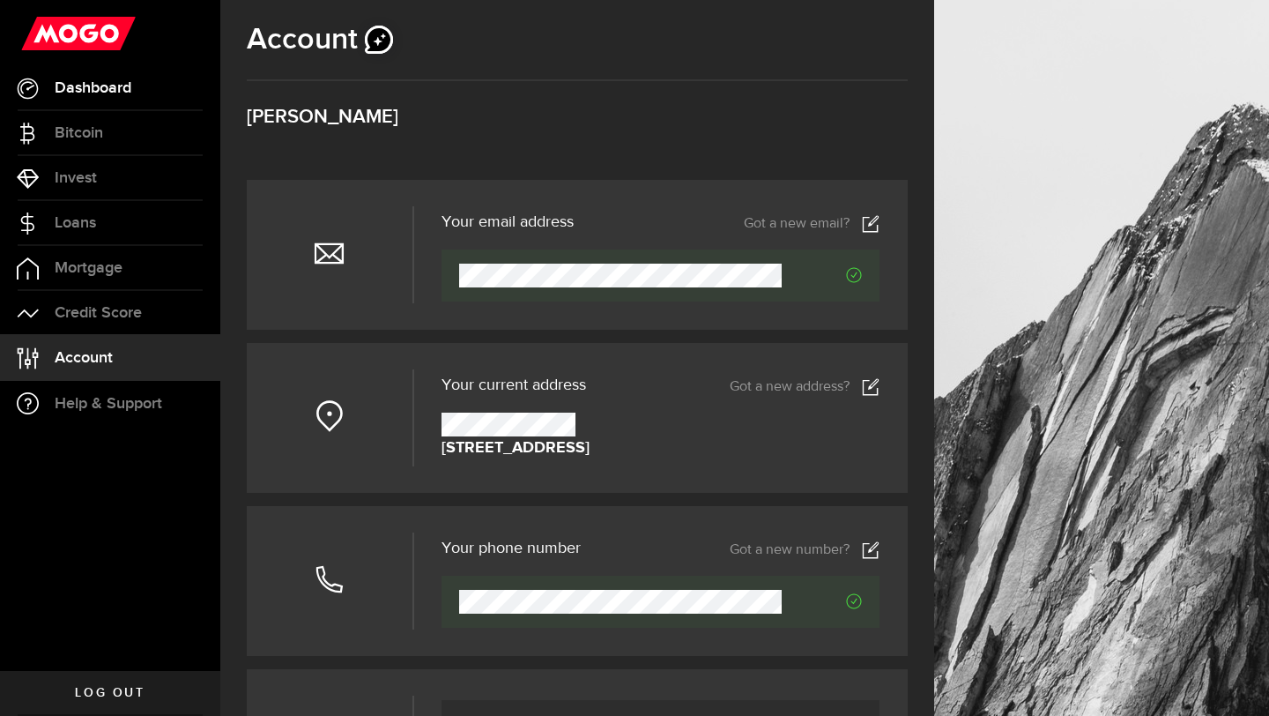
click at [93, 89] on span "Dashboard" at bounding box center [93, 88] width 77 height 16
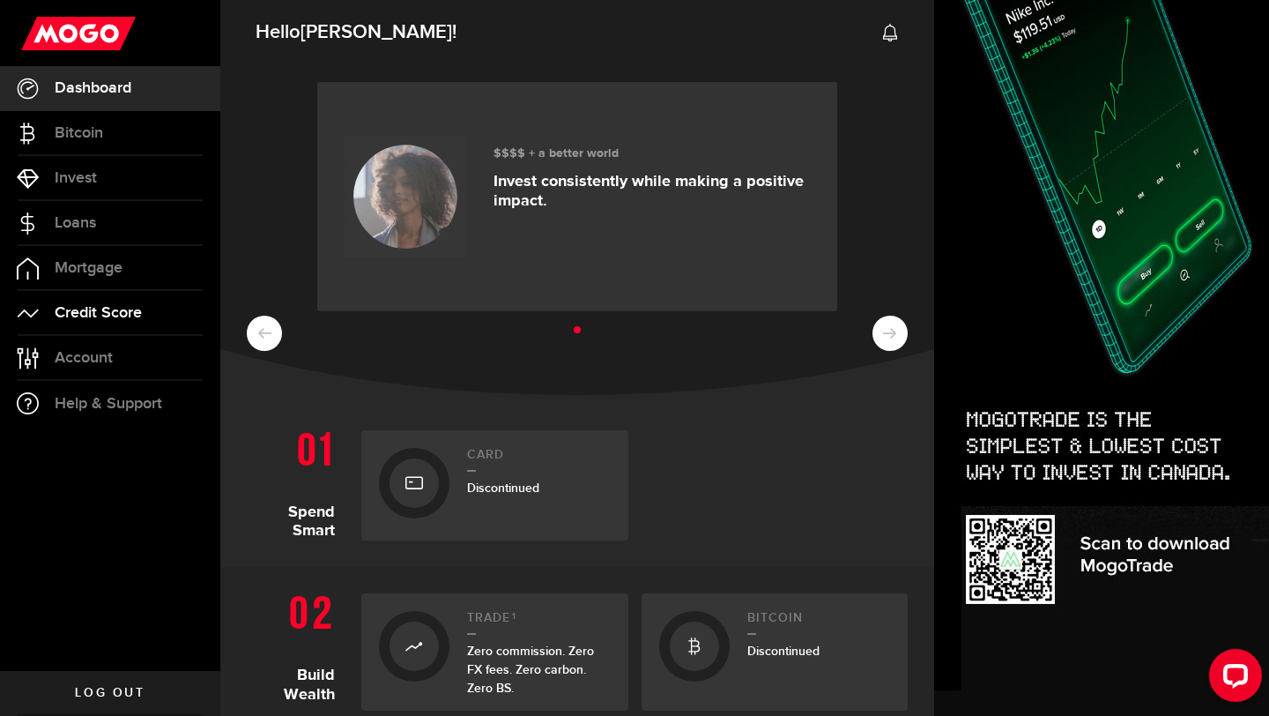
click at [104, 316] on span "Credit Score" at bounding box center [98, 313] width 87 height 16
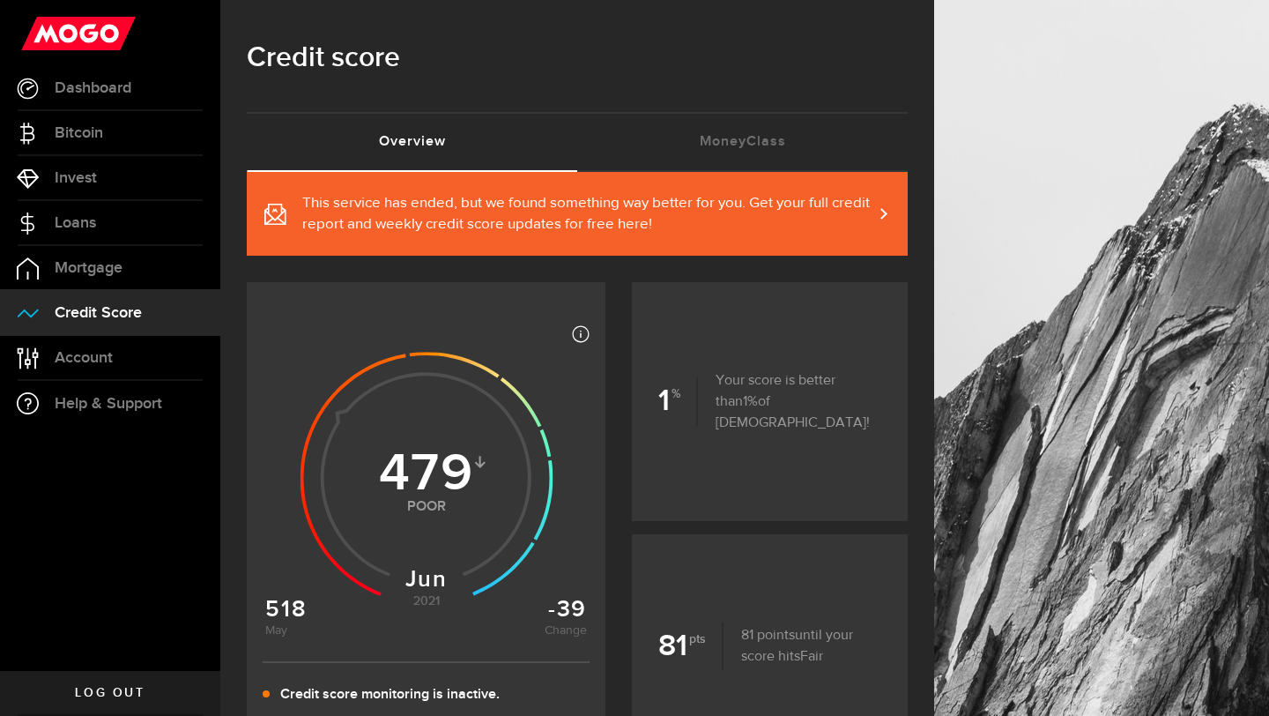
click at [626, 219] on span "This service has ended, but we found something way better for you. Get your ful…" at bounding box center [587, 214] width 570 height 42
